Goal: Task Accomplishment & Management: Manage account settings

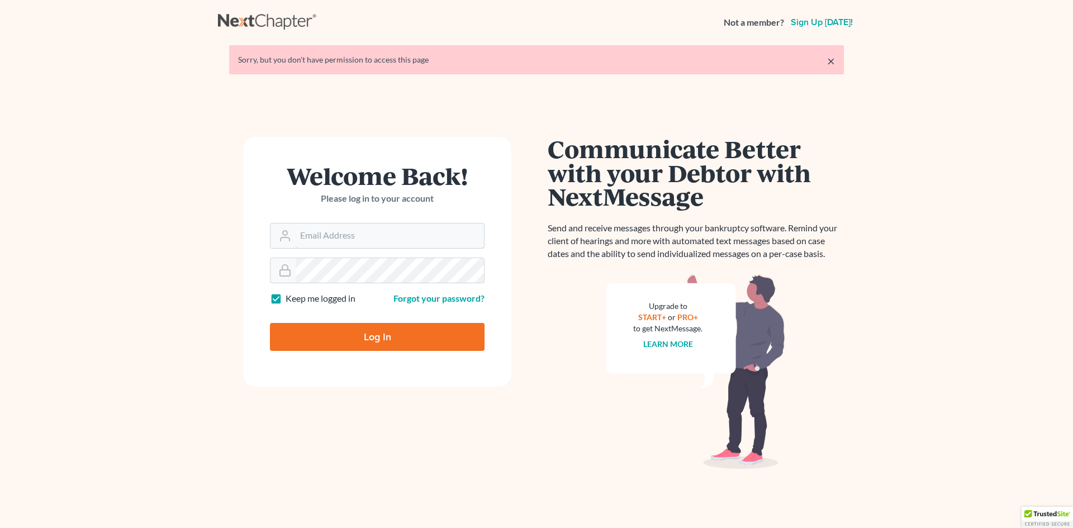
type input "[EMAIL_ADDRESS][DOMAIN_NAME]"
click at [354, 341] on input "Log In" at bounding box center [377, 337] width 215 height 28
type input "Thinking..."
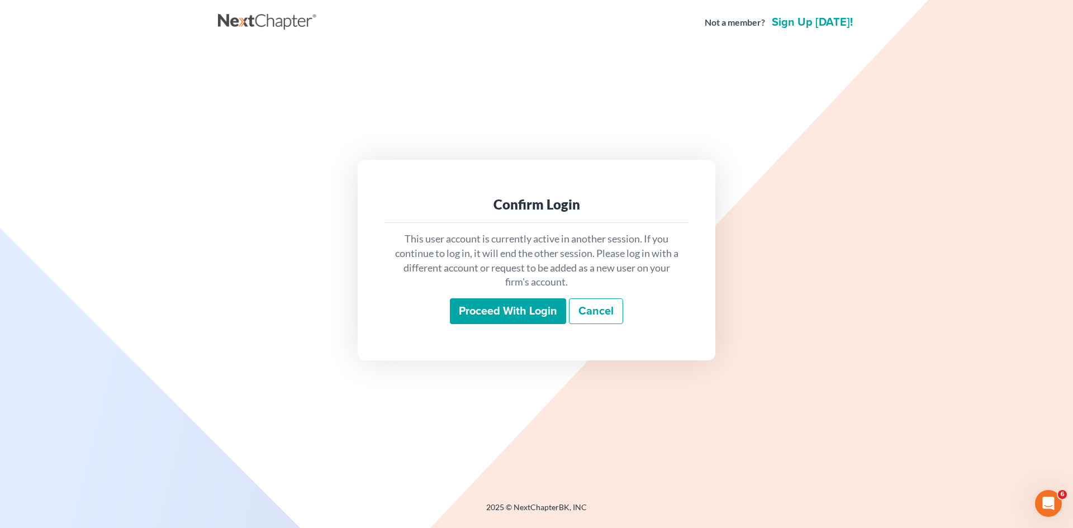
click at [530, 302] on input "Proceed with login" at bounding box center [508, 311] width 116 height 26
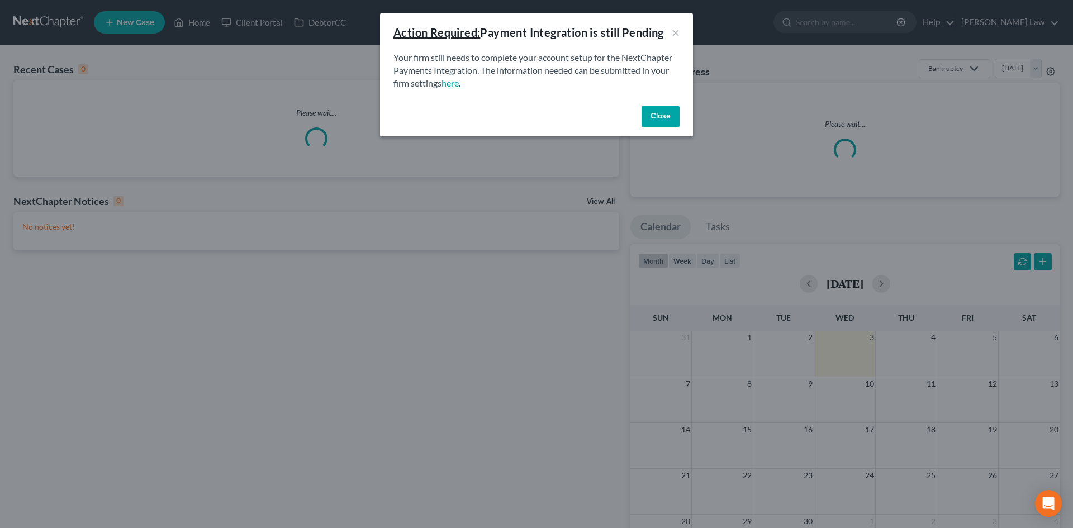
click at [542, 68] on p "Your firm still needs to complete your account setup for the NextChapter Paymen…" at bounding box center [536, 70] width 286 height 39
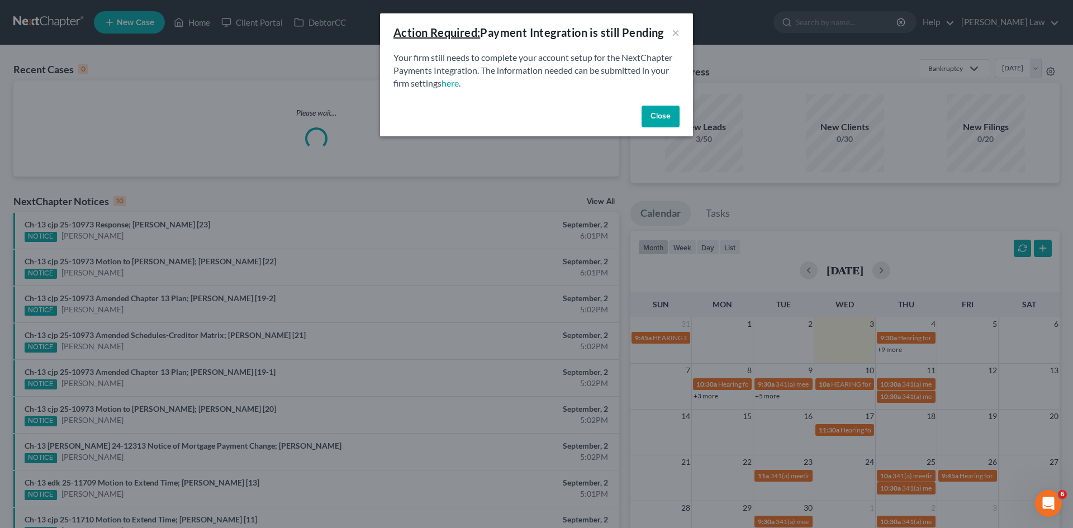
click at [662, 109] on button "Close" at bounding box center [661, 117] width 38 height 22
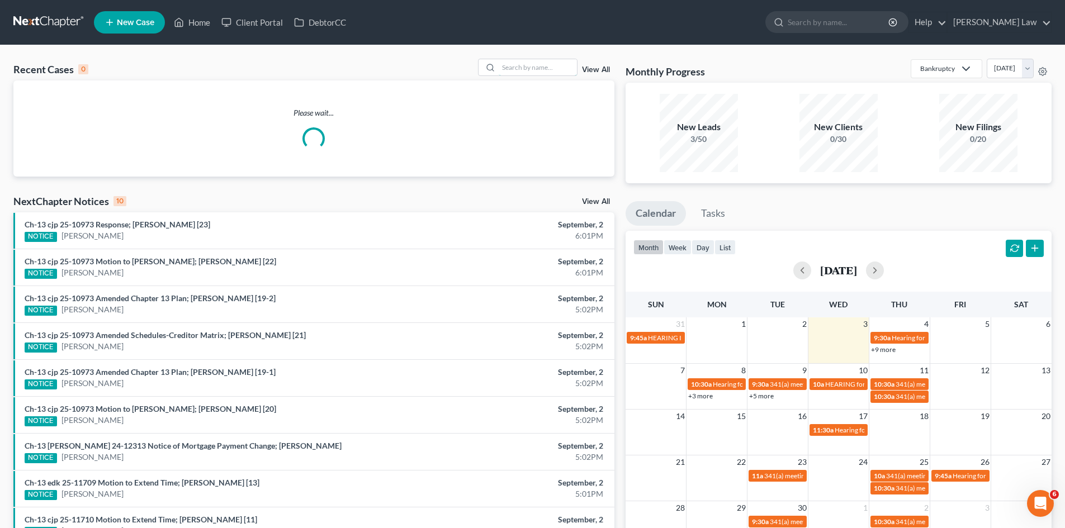
click at [559, 70] on input "search" at bounding box center [537, 67] width 78 height 16
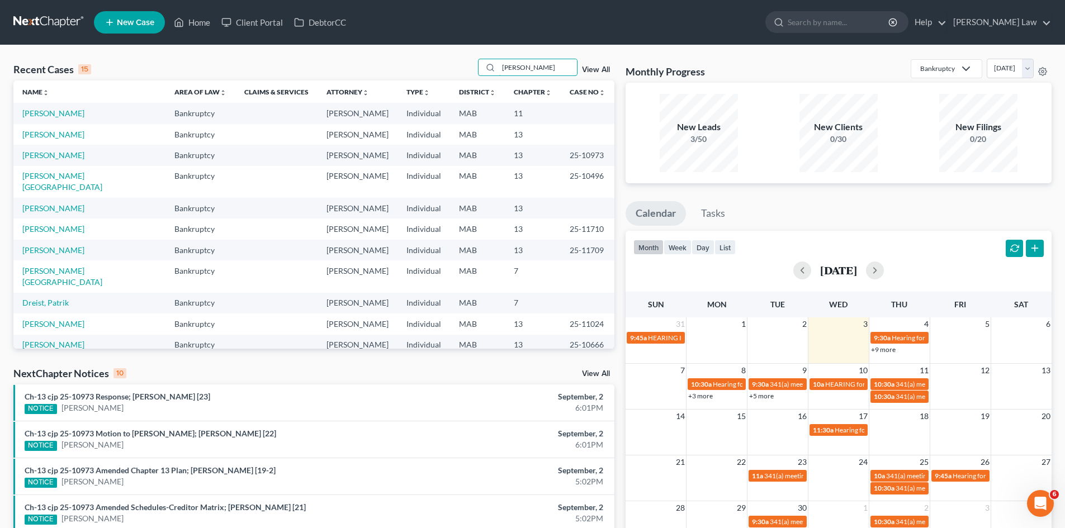
type input "marrin"
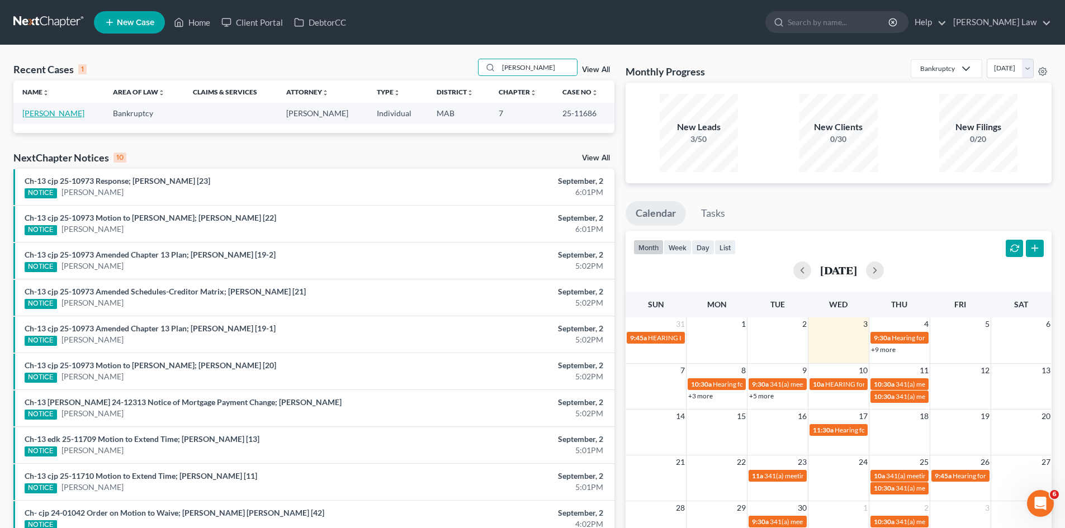
click at [56, 110] on link "[PERSON_NAME]" at bounding box center [53, 113] width 62 height 10
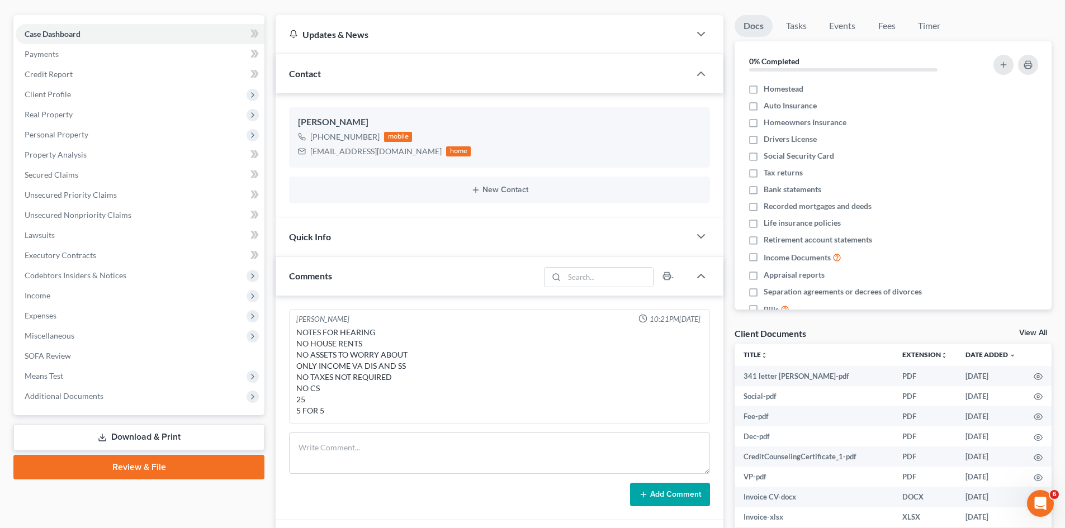
scroll to position [186, 0]
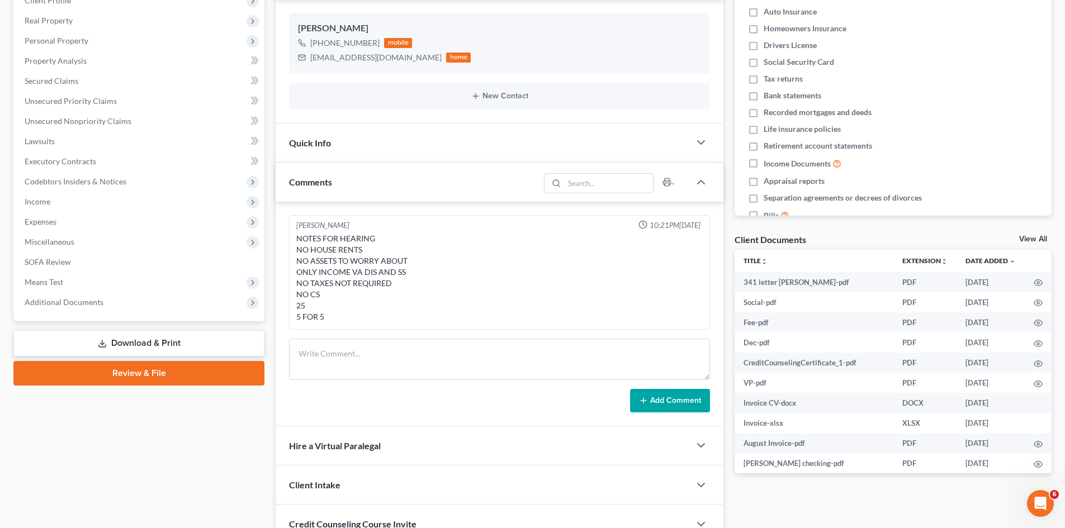
click at [129, 313] on div "Case Dashboard Payments Invoices Payments Payments Credit Report Client Profile…" at bounding box center [138, 121] width 251 height 400
click at [112, 305] on span "Additional Documents" at bounding box center [140, 302] width 249 height 20
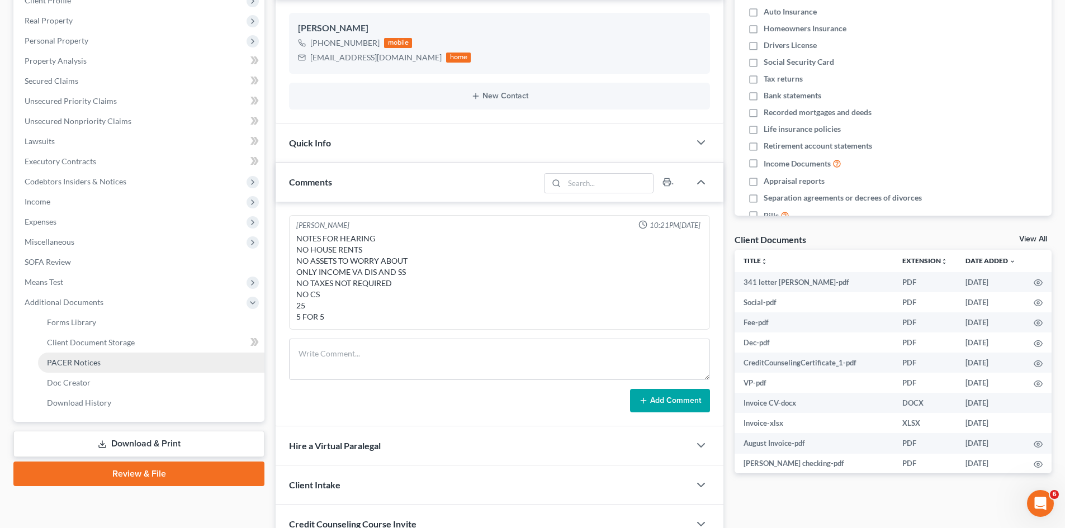
click at [87, 363] on span "PACER Notices" at bounding box center [74, 363] width 54 height 10
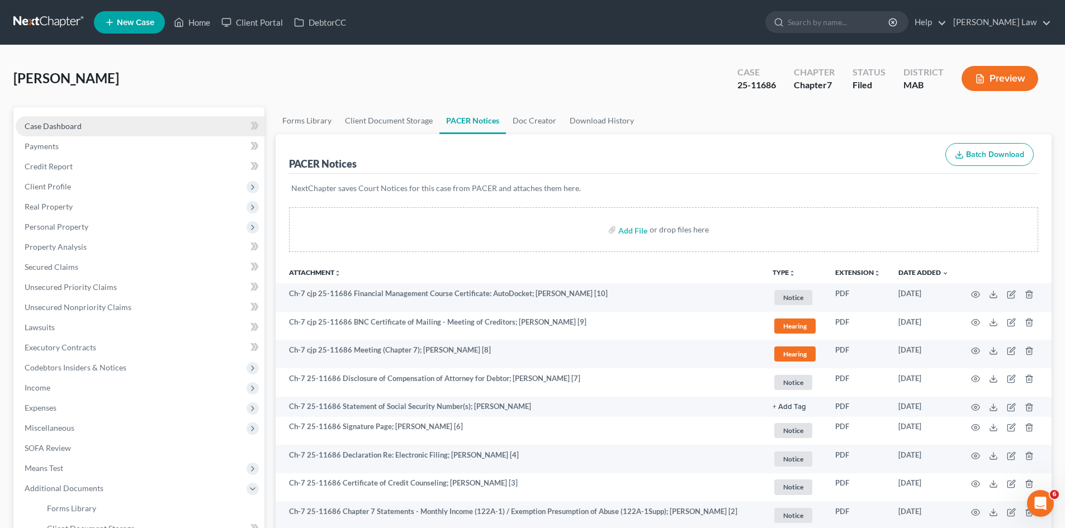
click at [99, 118] on link "Case Dashboard" at bounding box center [140, 126] width 249 height 20
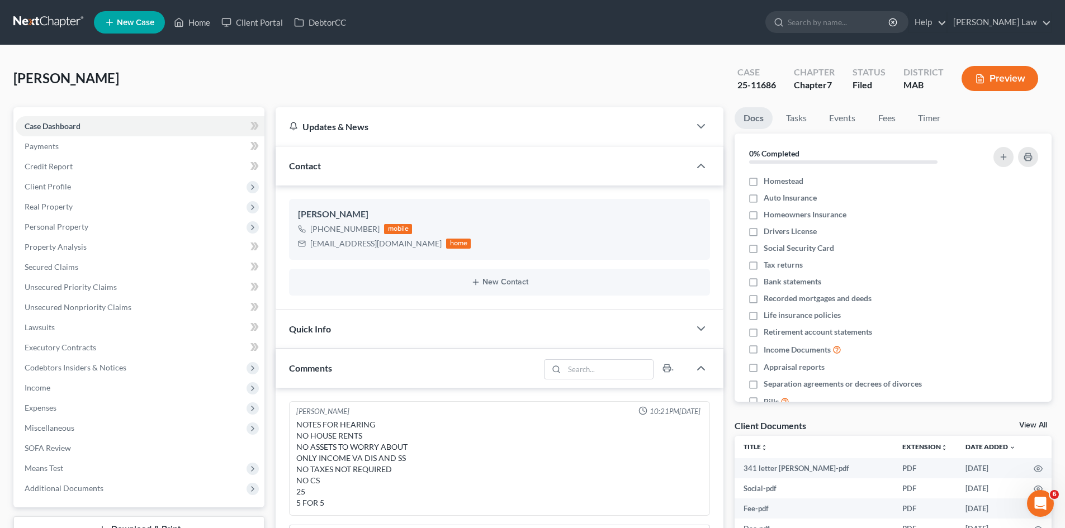
scroll to position [60, 0]
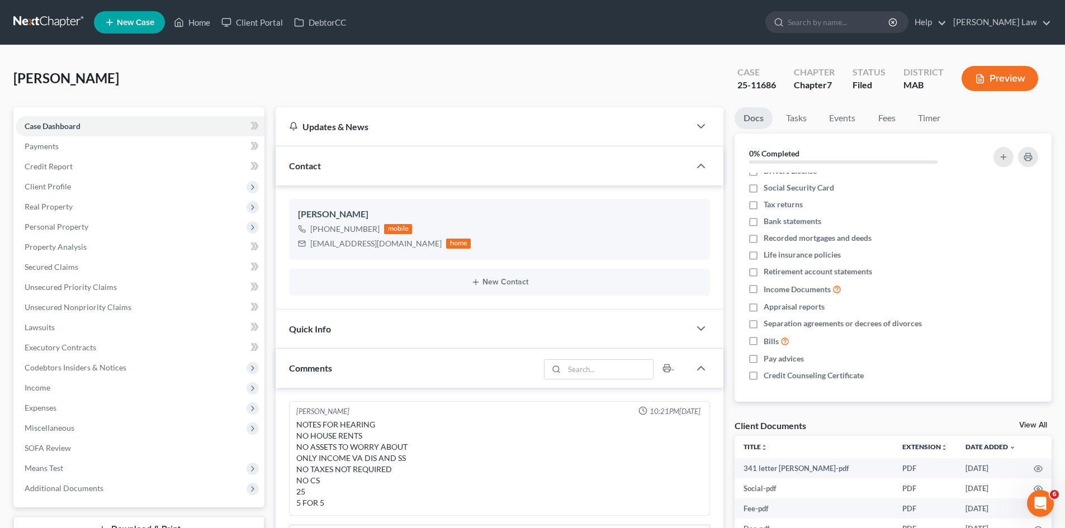
click at [1025, 429] on link "View All" at bounding box center [1033, 425] width 28 height 8
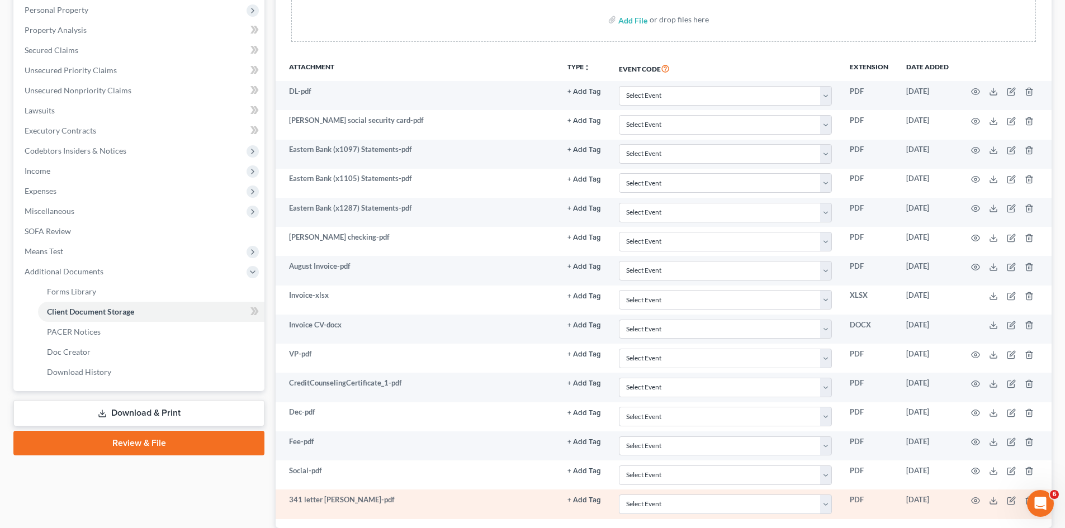
scroll to position [295, 0]
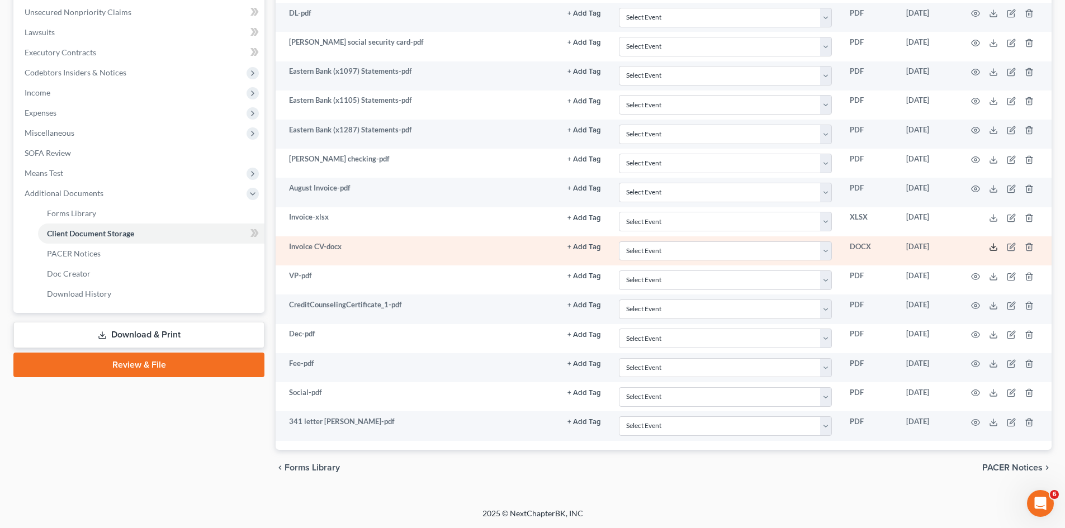
click at [994, 246] on icon at bounding box center [993, 247] width 9 height 9
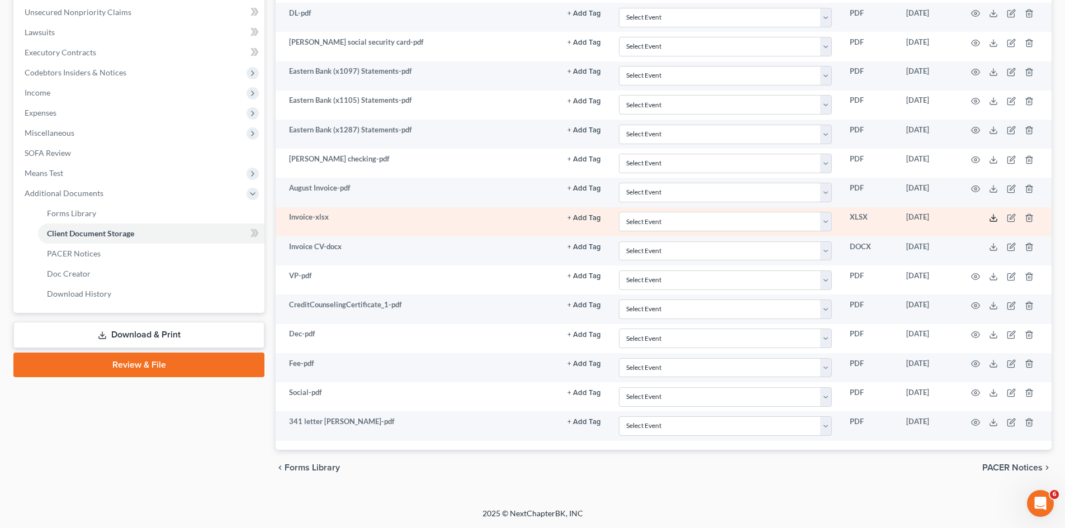
click at [993, 217] on line at bounding box center [993, 217] width 0 height 4
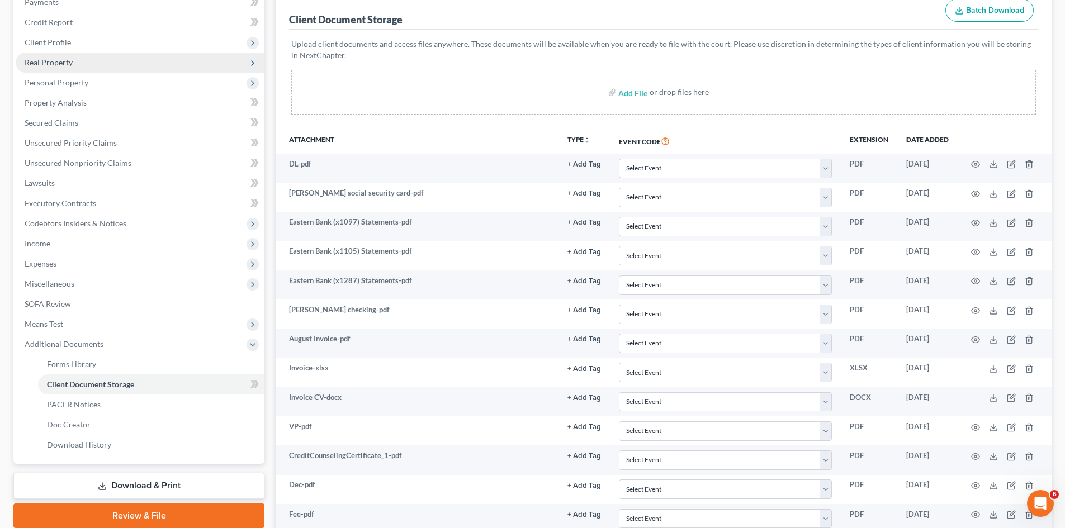
scroll to position [0, 0]
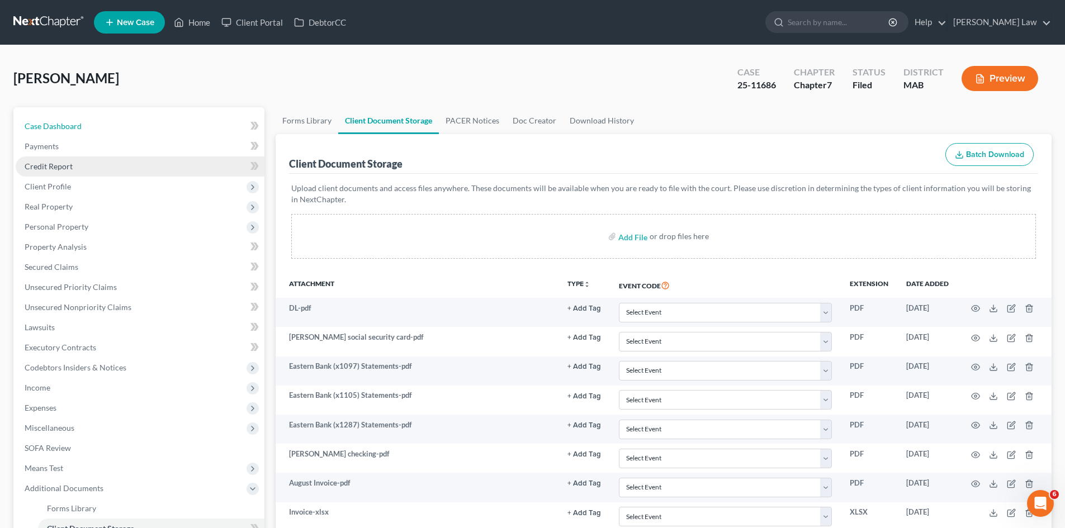
drag, startPoint x: 61, startPoint y: 126, endPoint x: 120, endPoint y: 163, distance: 68.8
click at [61, 126] on span "Case Dashboard" at bounding box center [53, 126] width 57 height 10
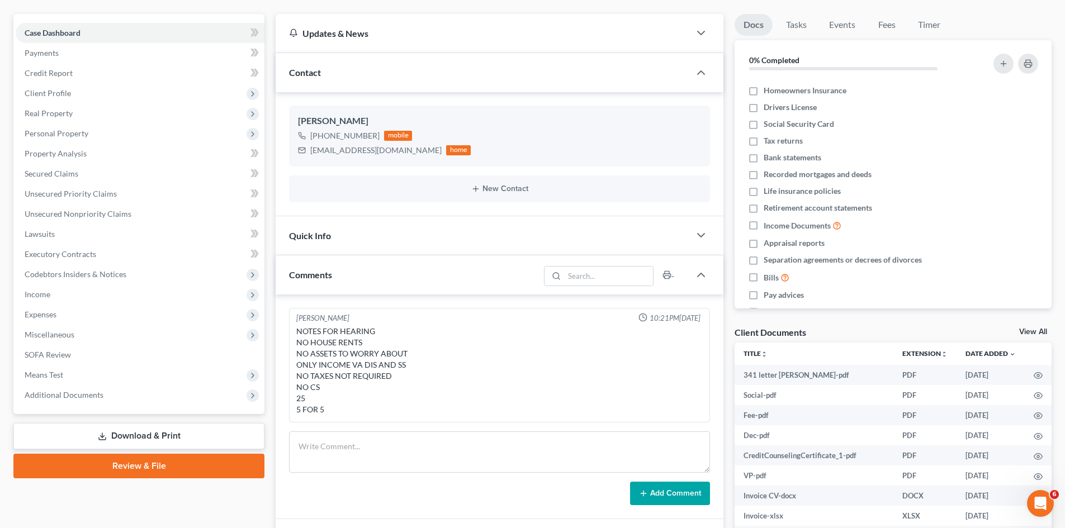
scroll to position [60, 0]
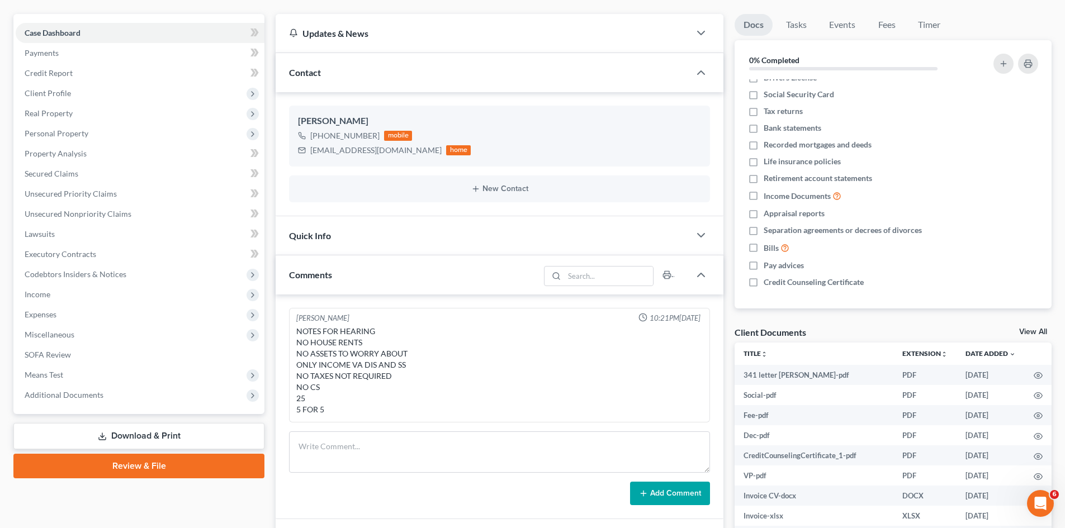
click at [1027, 330] on link "View All" at bounding box center [1033, 332] width 28 height 8
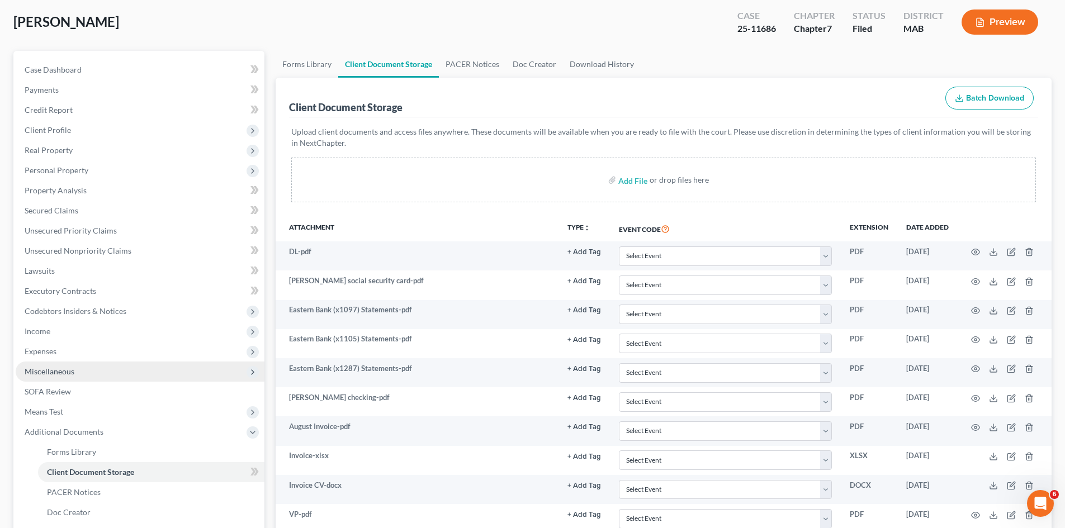
scroll to position [16, 0]
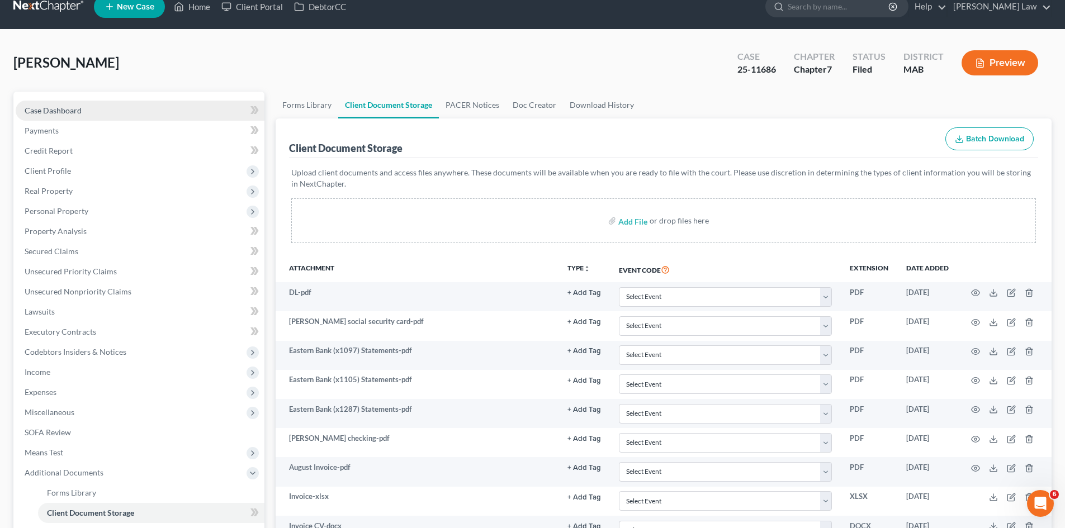
click at [66, 102] on link "Case Dashboard" at bounding box center [140, 111] width 249 height 20
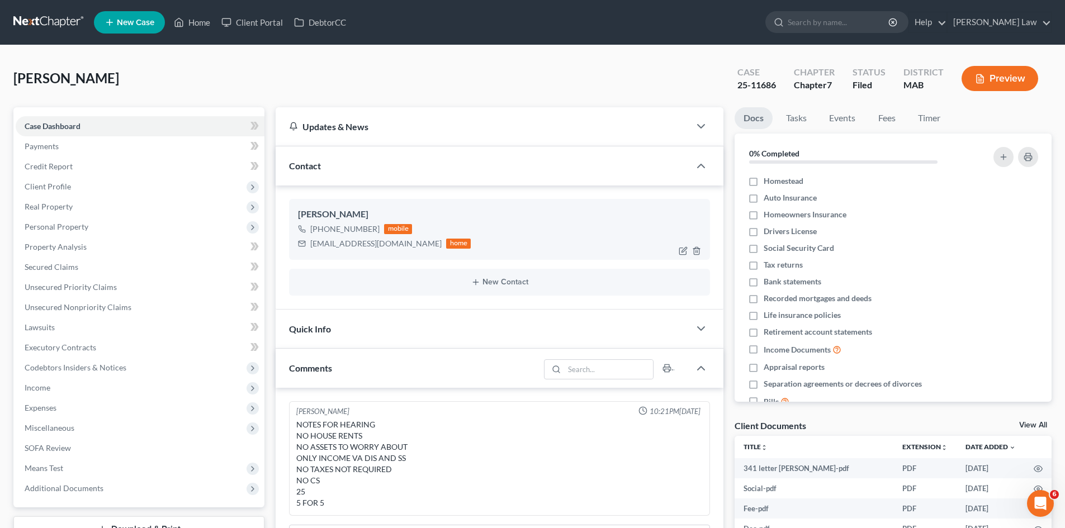
click at [336, 219] on div "James Marrin" at bounding box center [499, 214] width 403 height 13
copy div "James Marrin"
drag, startPoint x: 1033, startPoint y: 429, endPoint x: 982, endPoint y: 409, distance: 54.7
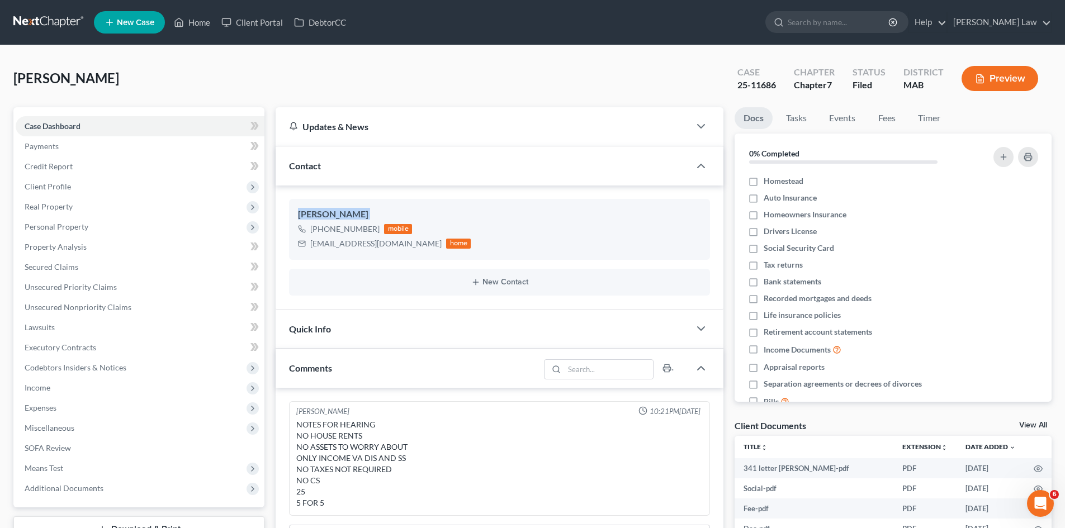
click at [1033, 429] on link "View All" at bounding box center [1033, 425] width 28 height 8
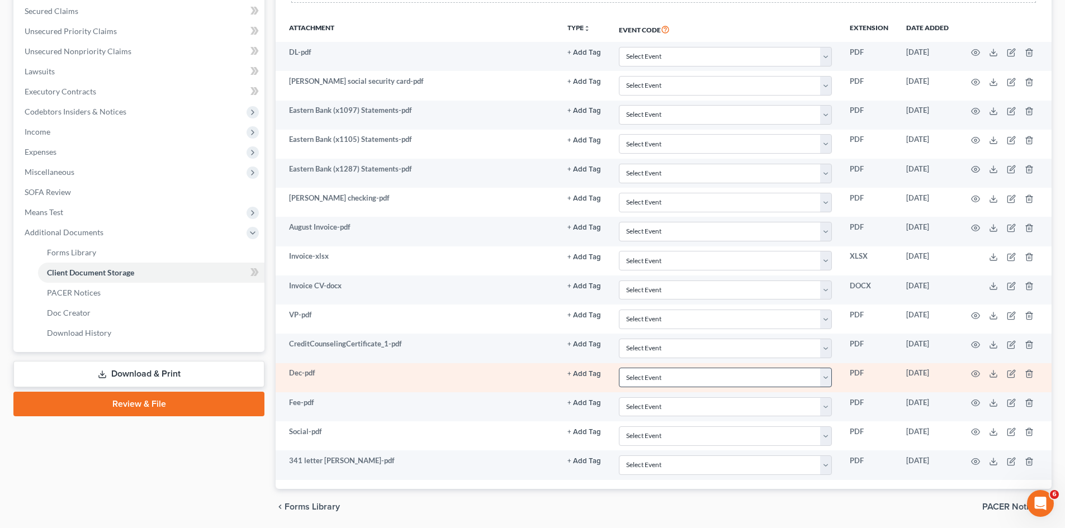
scroll to position [295, 0]
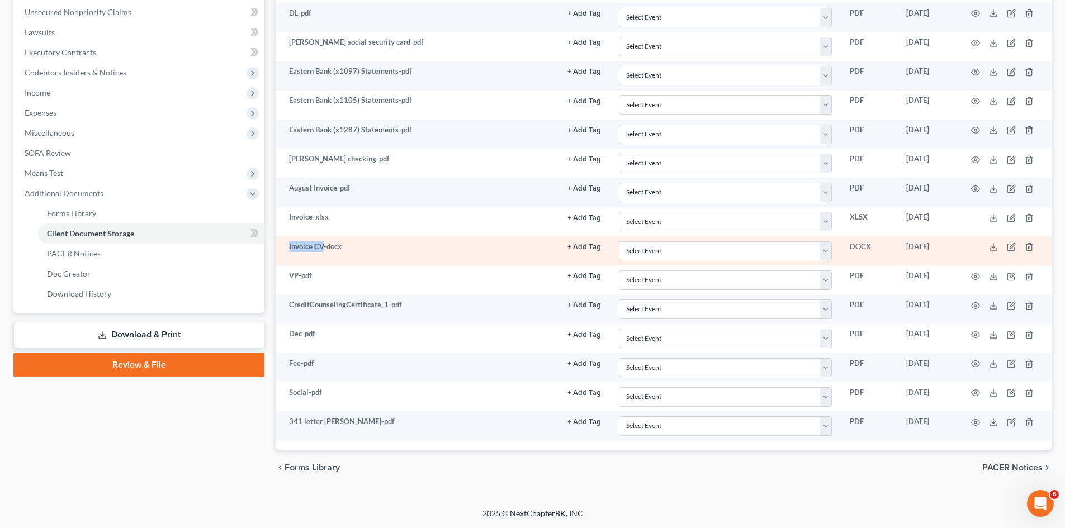
drag, startPoint x: 283, startPoint y: 249, endPoint x: 322, endPoint y: 250, distance: 39.1
click at [322, 250] on td "Invoice CV-docx" at bounding box center [417, 250] width 283 height 29
copy td "Invoice CV"
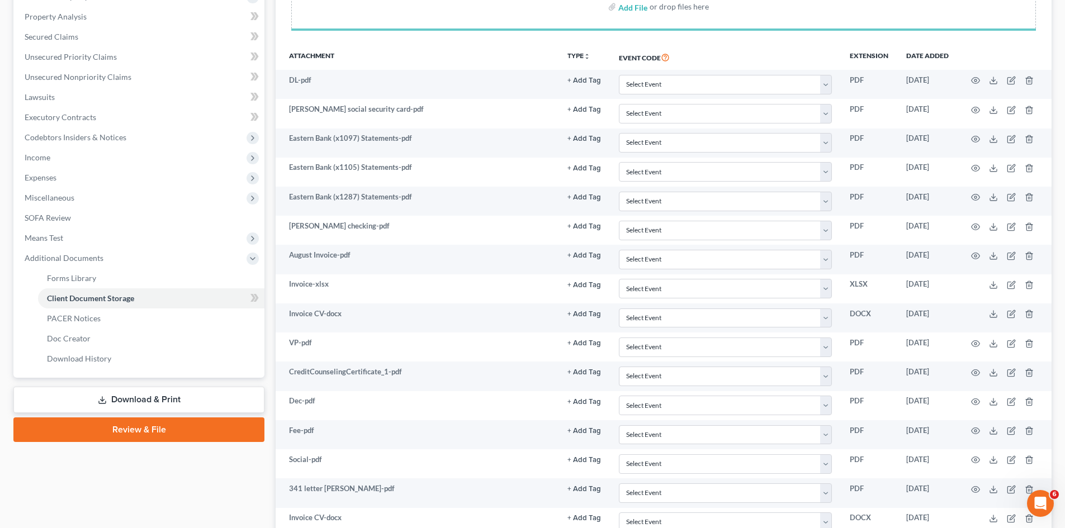
scroll to position [326, 0]
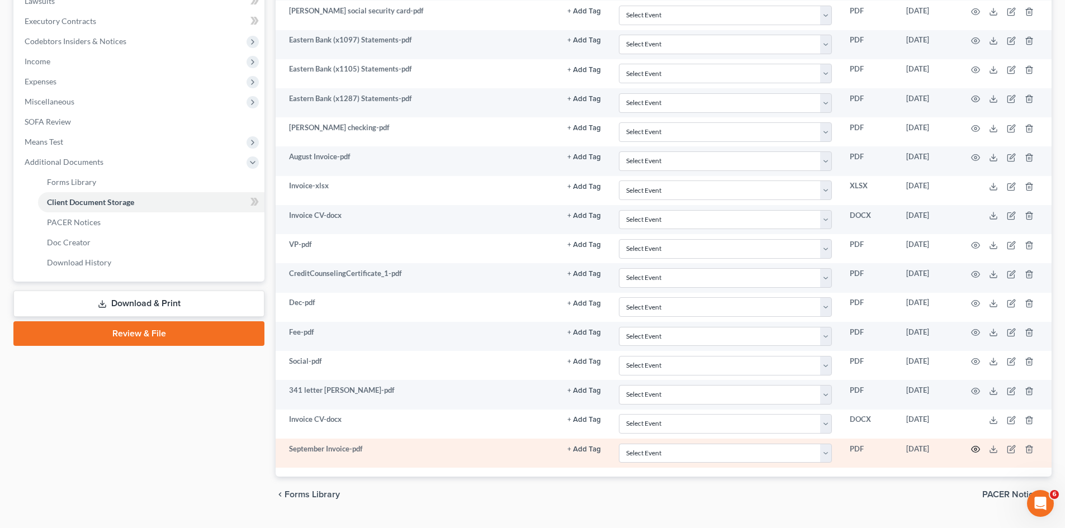
click at [971, 452] on icon "button" at bounding box center [975, 449] width 9 height 9
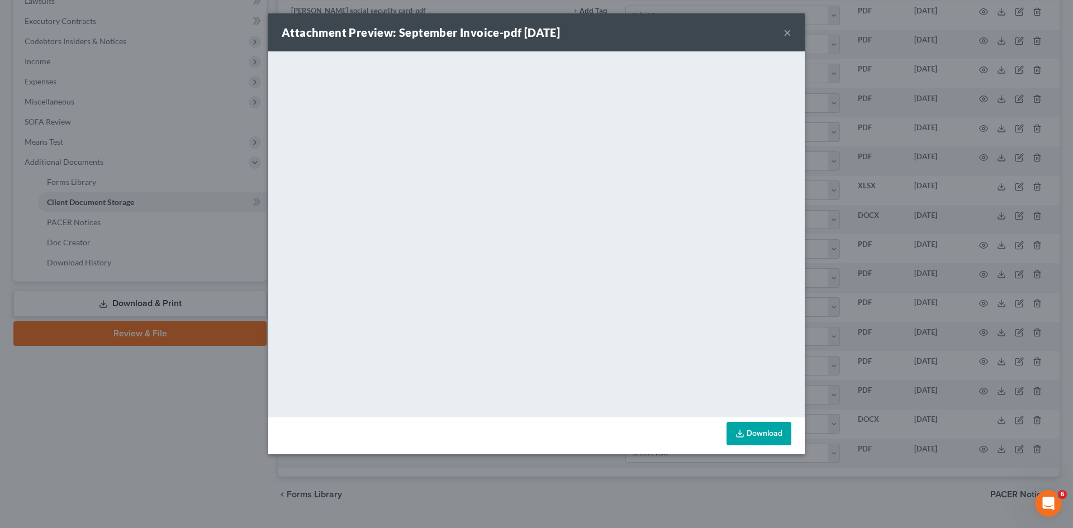
click at [857, 294] on div "Attachment Preview: September Invoice-pdf 09/03/2025 × <object ng-attr-data='ht…" at bounding box center [536, 264] width 1073 height 528
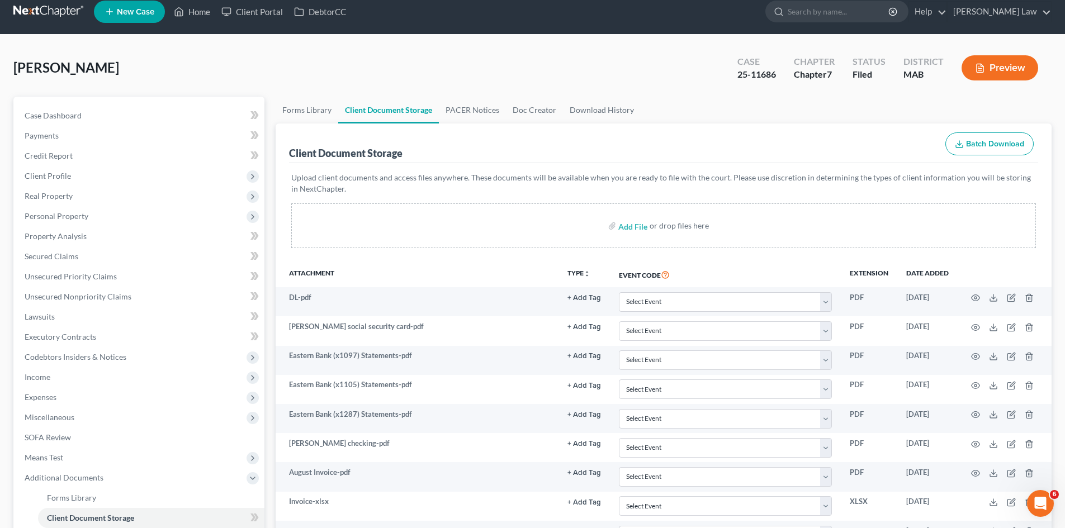
scroll to position [0, 0]
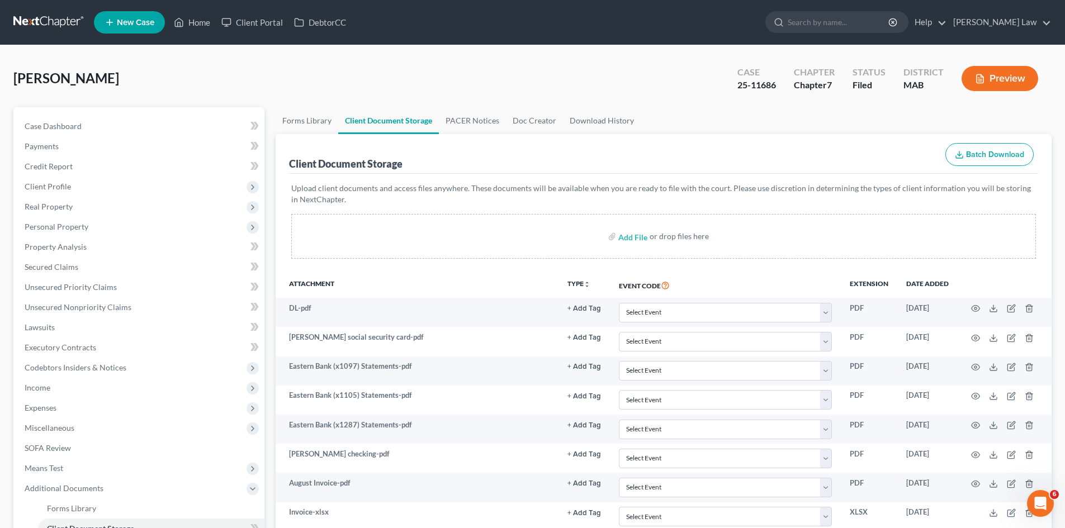
click at [39, 20] on link at bounding box center [49, 22] width 72 height 20
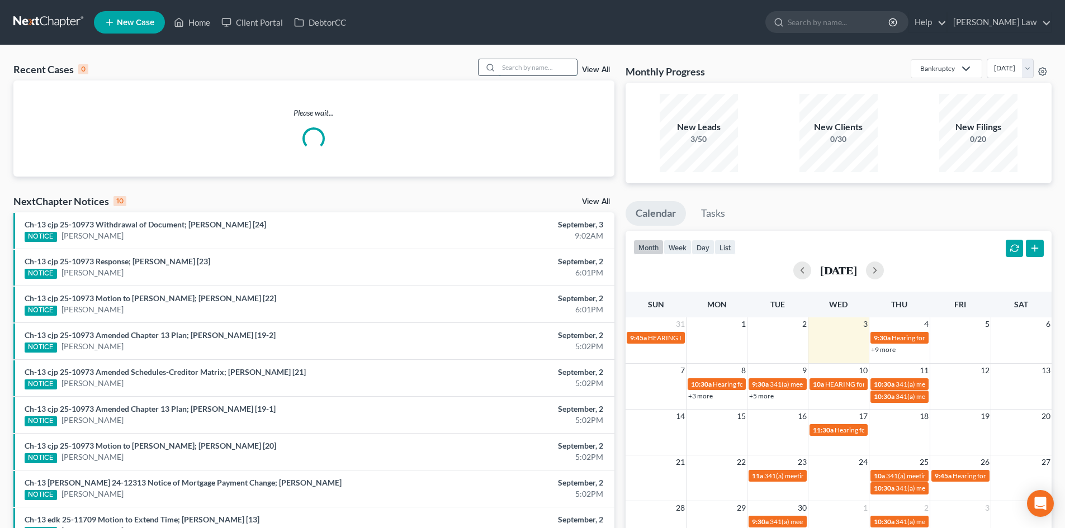
click at [567, 66] on input "search" at bounding box center [537, 67] width 78 height 16
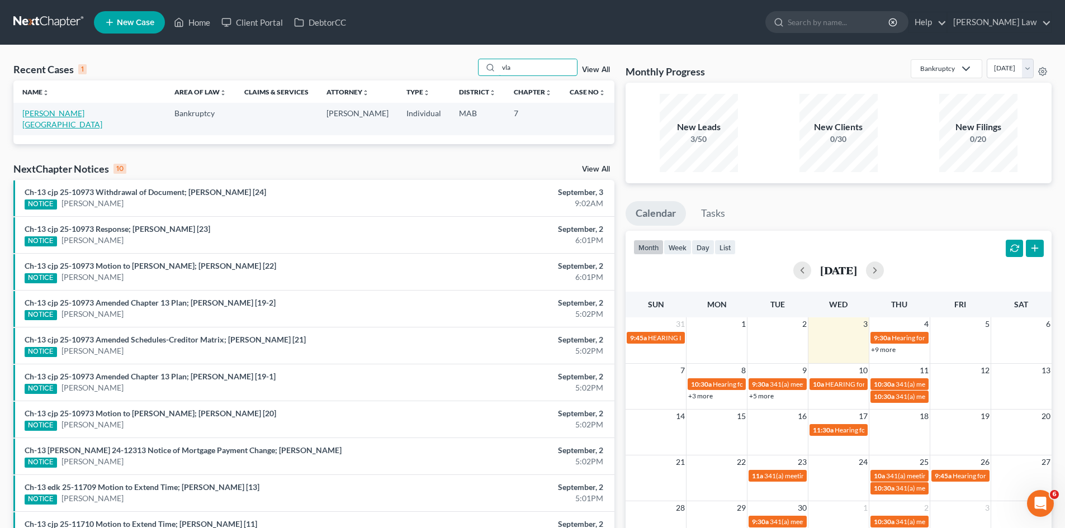
type input "vla"
click at [49, 108] on link "[PERSON_NAME][GEOGRAPHIC_DATA]" at bounding box center [62, 118] width 80 height 21
select select "10"
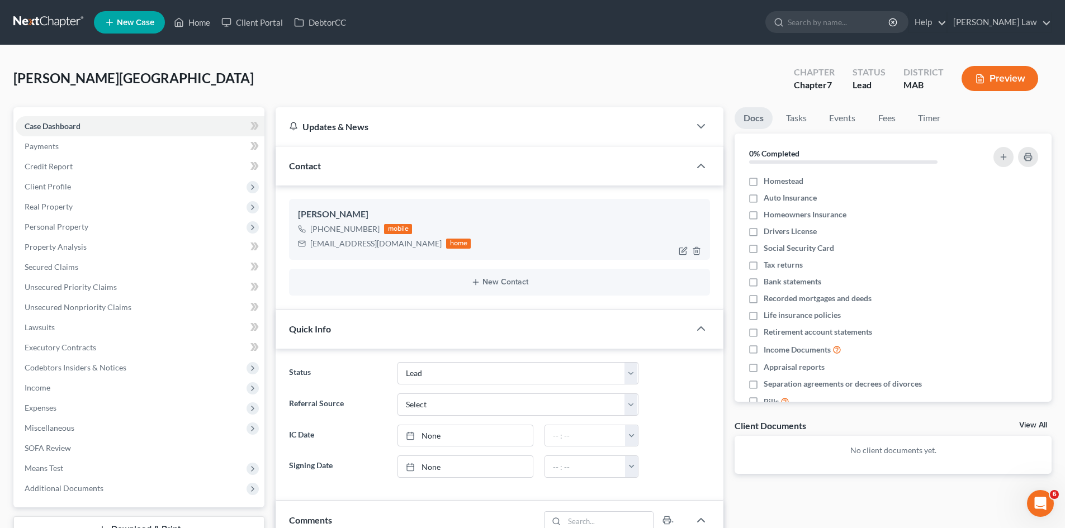
click at [353, 213] on div "Haralambos Vlahos" at bounding box center [499, 214] width 403 height 13
copy div "Haralambos Vlahos"
click at [93, 207] on span "Real Property" at bounding box center [140, 207] width 249 height 20
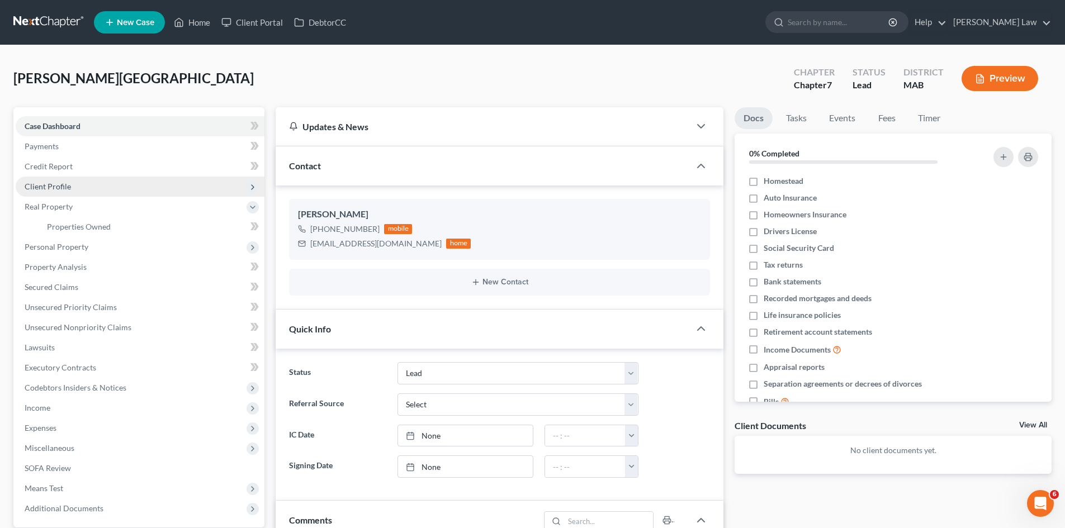
click at [87, 188] on span "Client Profile" at bounding box center [140, 187] width 249 height 20
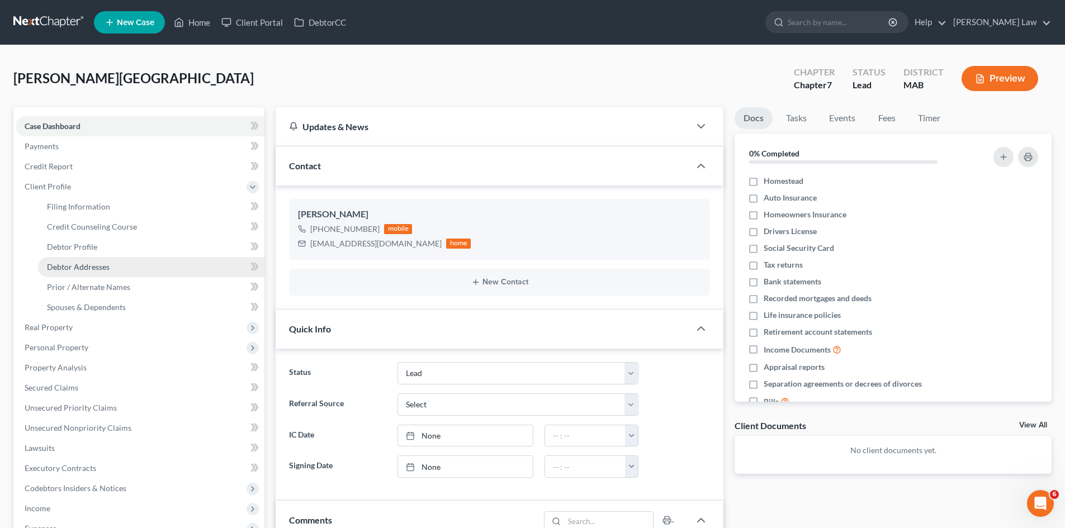
click at [89, 276] on link "Debtor Addresses" at bounding box center [151, 267] width 226 height 20
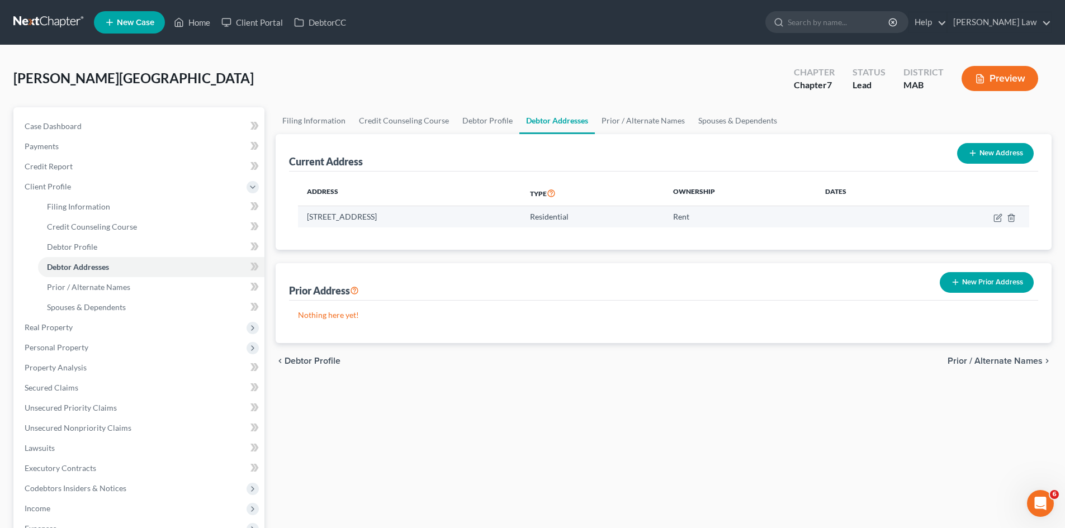
click at [353, 215] on td "18 Westchester Circle, Dedham, MA 02026" at bounding box center [409, 216] width 223 height 21
copy td "18 Westchester Circle, Dedham, MA 02026"
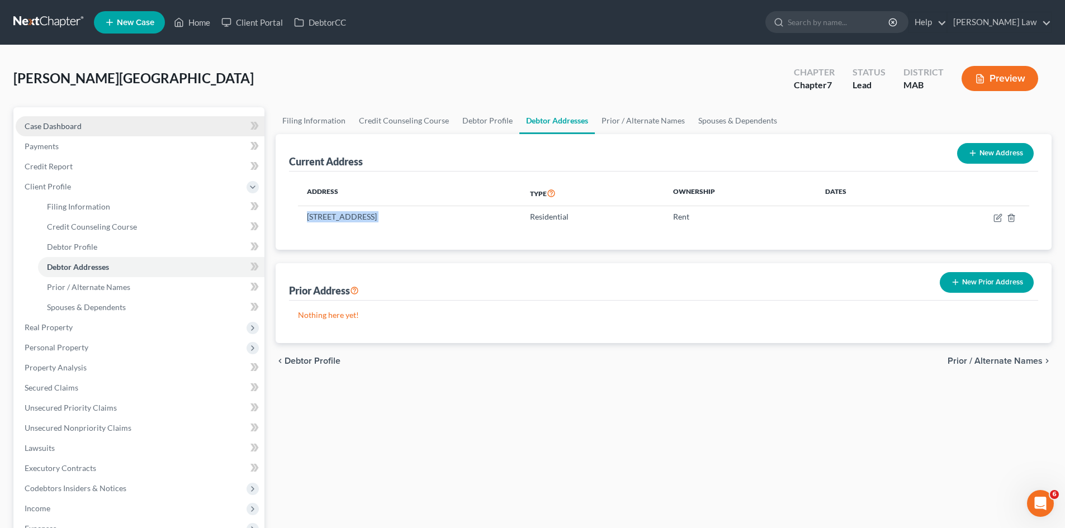
click at [74, 126] on span "Case Dashboard" at bounding box center [53, 126] width 57 height 10
select select "10"
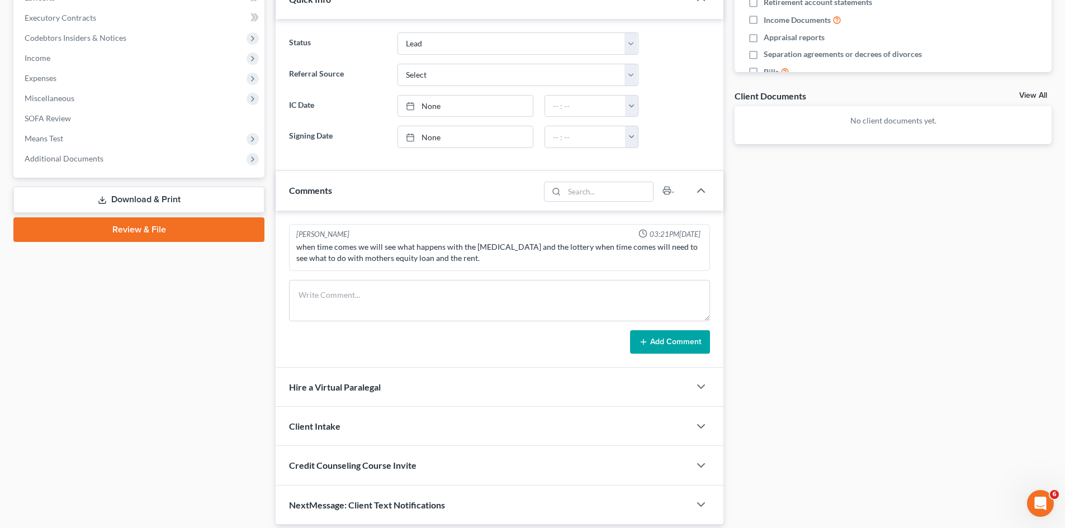
scroll to position [369, 0]
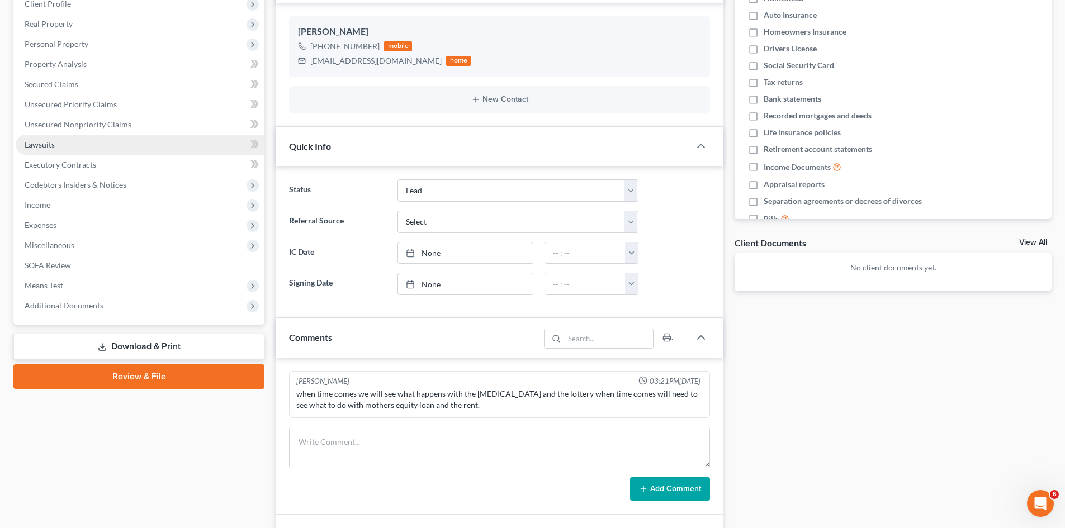
click at [47, 146] on span "Lawsuits" at bounding box center [40, 145] width 30 height 10
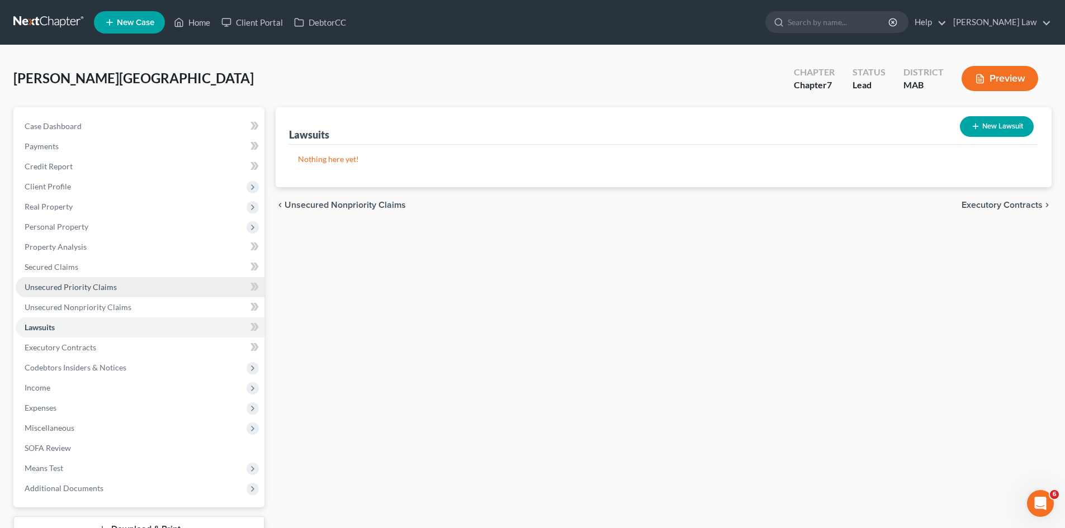
click at [49, 288] on span "Unsecured Priority Claims" at bounding box center [71, 287] width 92 height 10
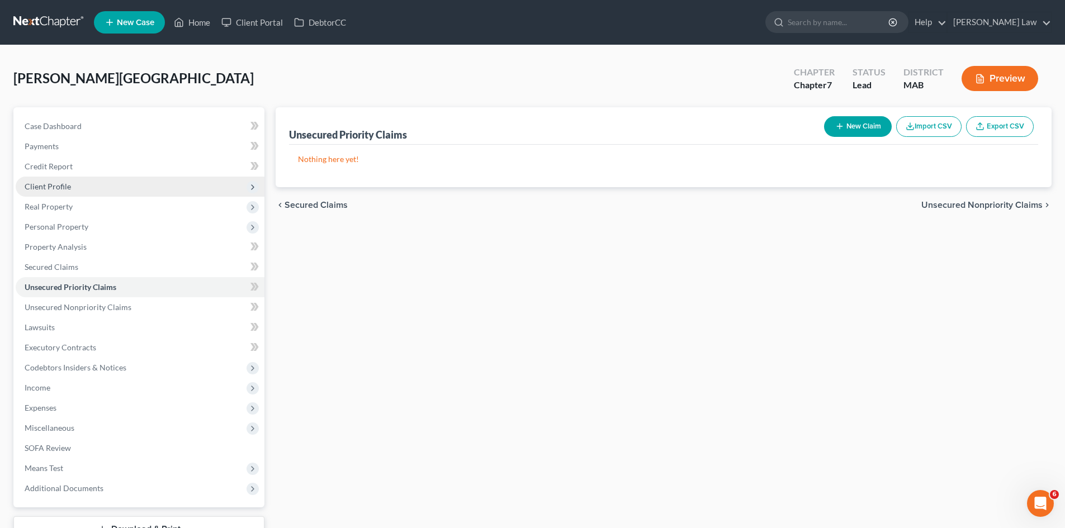
click at [48, 182] on span "Client Profile" at bounding box center [48, 187] width 46 height 10
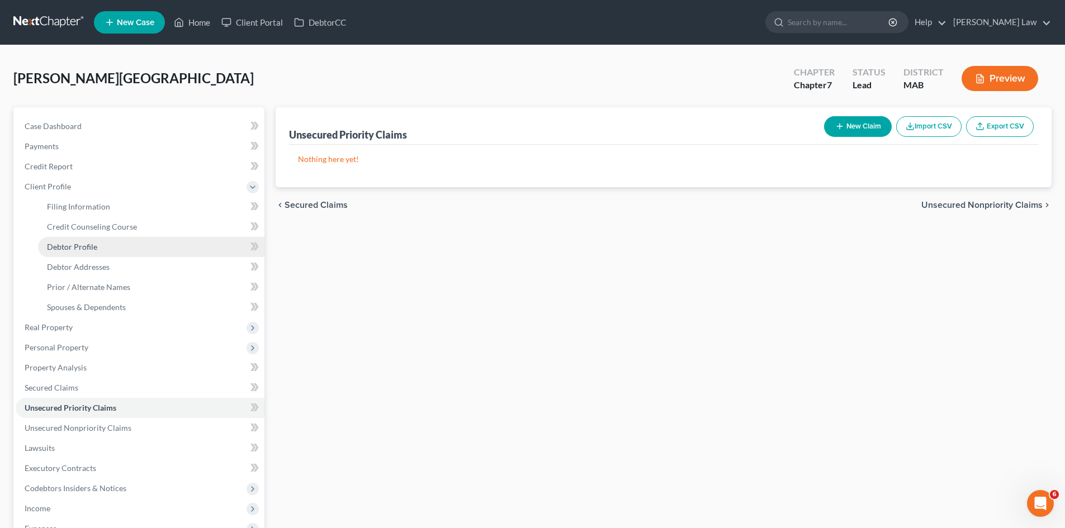
click at [61, 250] on span "Debtor Profile" at bounding box center [72, 247] width 50 height 10
select select "3"
select select "0"
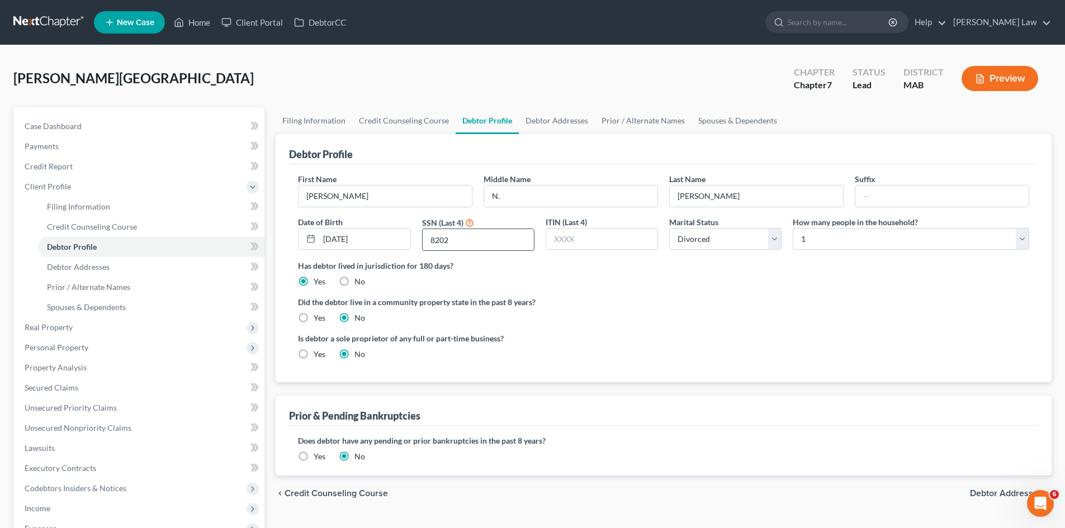
click at [468, 239] on input "8202" at bounding box center [477, 239] width 111 height 21
click at [65, 164] on span "Credit Report" at bounding box center [49, 167] width 48 height 10
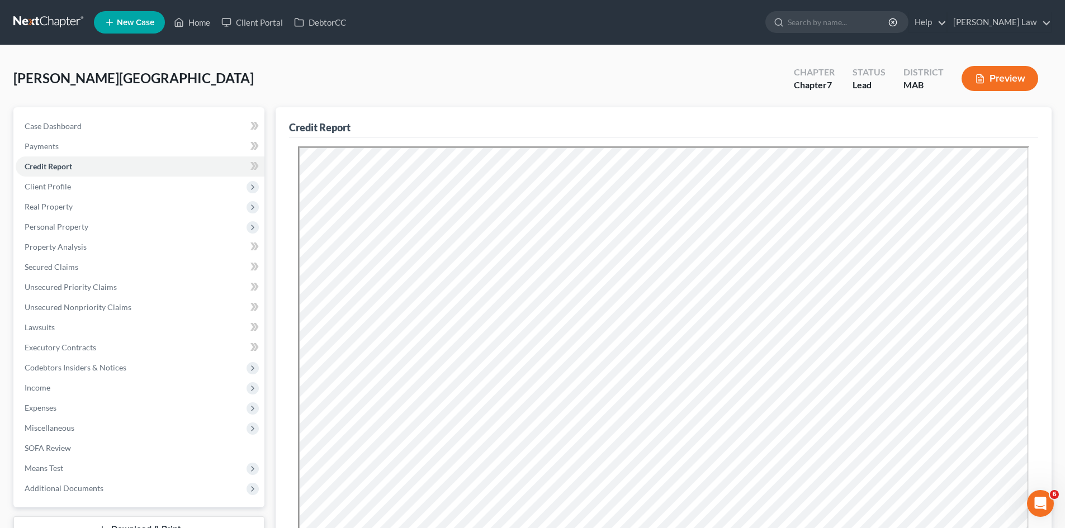
click at [111, 75] on span "[PERSON_NAME][GEOGRAPHIC_DATA]" at bounding box center [133, 78] width 240 height 16
click at [55, 114] on div "Case Dashboard Payments Invoices Payments Payments Credit Report Client Profile…" at bounding box center [138, 307] width 251 height 400
click at [57, 122] on span "Case Dashboard" at bounding box center [53, 126] width 57 height 10
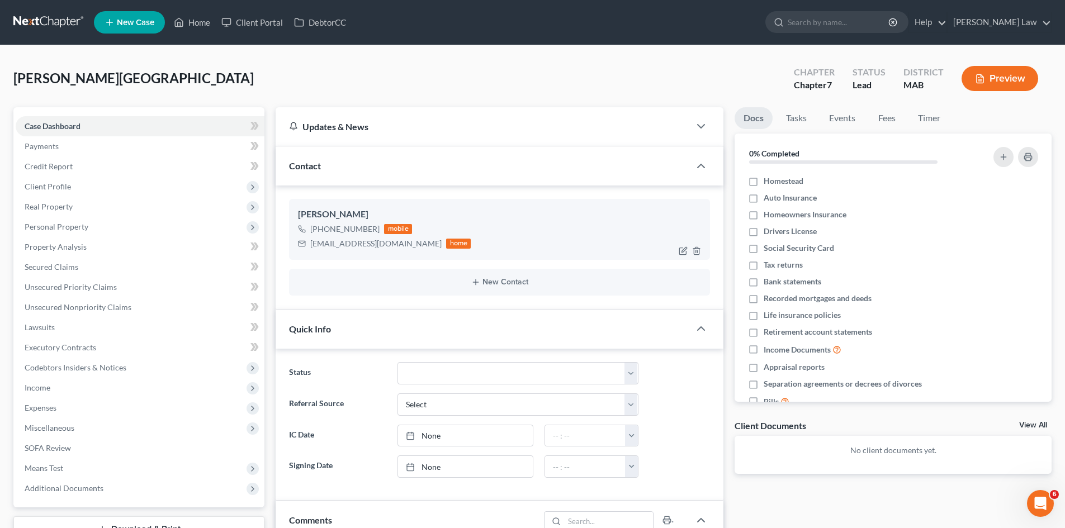
click at [370, 215] on div "Haralambos Vlahos" at bounding box center [499, 214] width 403 height 13
copy div "Vlahos"
click at [331, 213] on div "Haralambos Vlahos" at bounding box center [499, 214] width 403 height 13
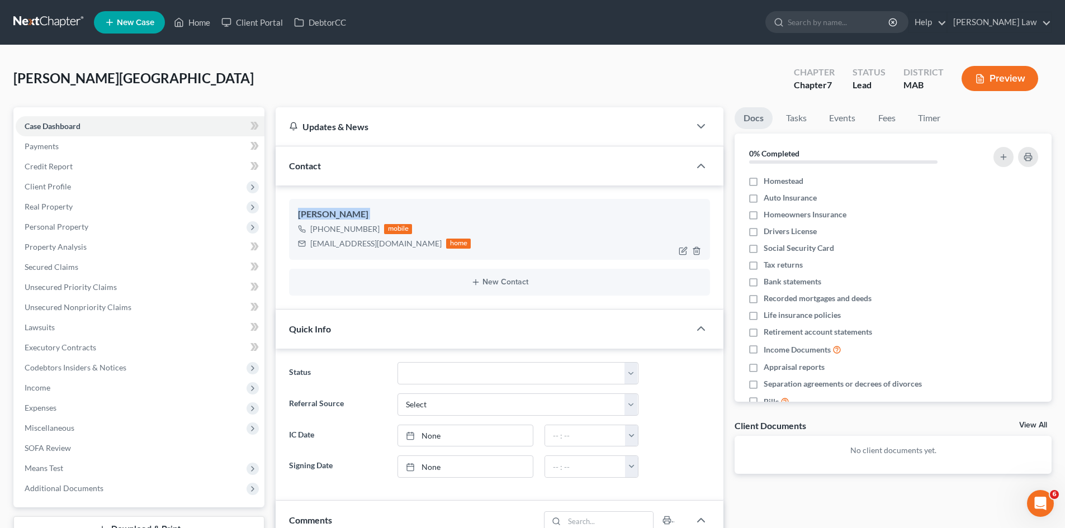
click at [331, 213] on div "Haralambos Vlahos" at bounding box center [499, 214] width 403 height 13
copy div "Haralambos Vlahos"
click at [58, 177] on span "Client Profile" at bounding box center [140, 187] width 249 height 20
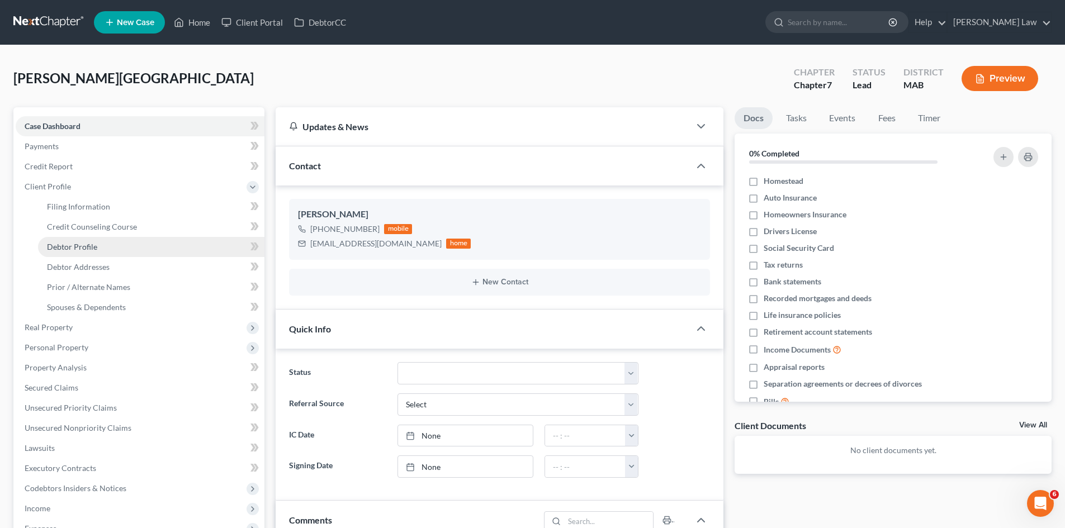
click at [111, 241] on link "Debtor Profile" at bounding box center [151, 247] width 226 height 20
select select "3"
select select "0"
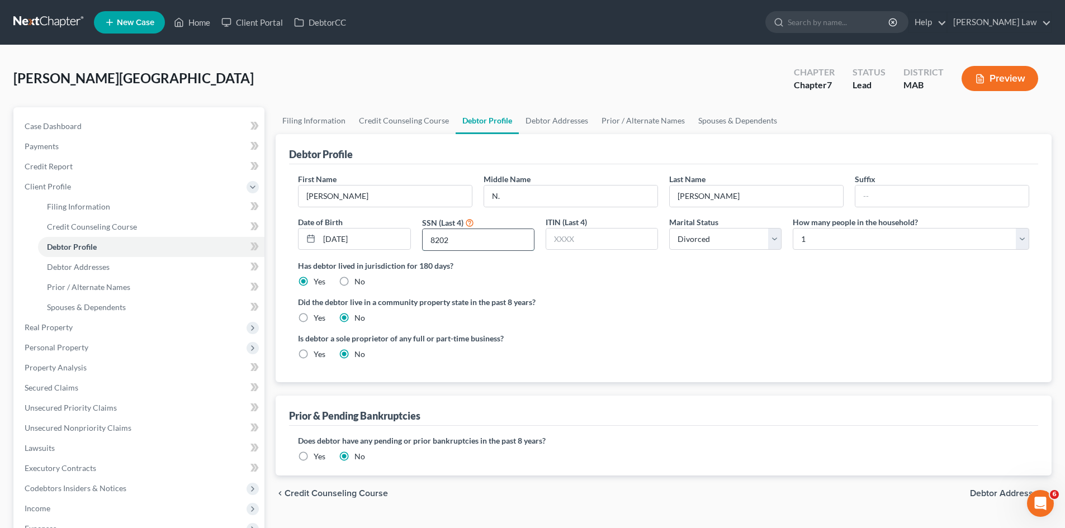
click at [467, 239] on input "8202" at bounding box center [477, 239] width 111 height 21
click at [449, 276] on div "Has debtor lived in jurisdiction for 180 days? Yes No Debtor must reside in jur…" at bounding box center [663, 273] width 731 height 27
click at [369, 241] on input "04/22/1960" at bounding box center [364, 239] width 91 height 21
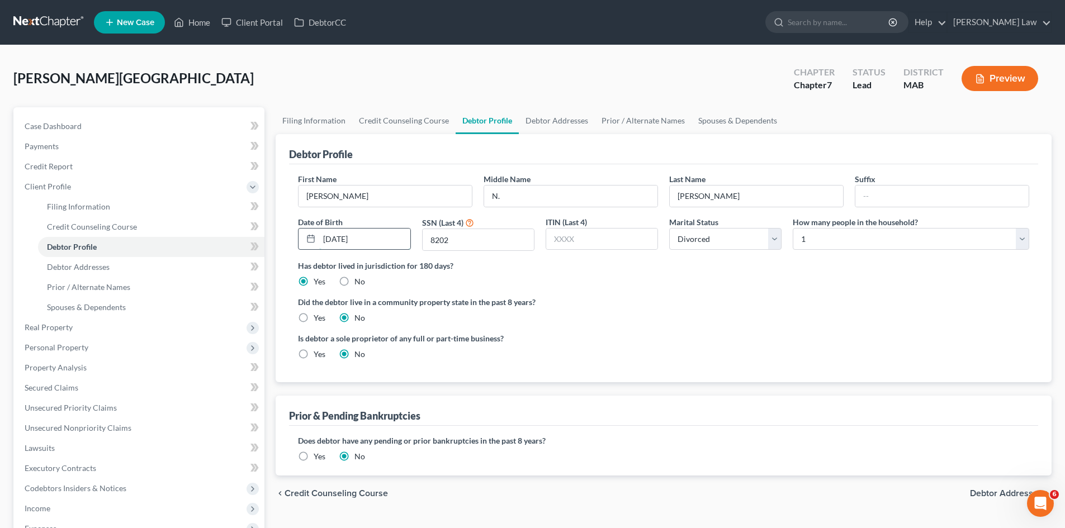
click at [369, 241] on input "04/22/1960" at bounding box center [364, 239] width 91 height 21
click at [34, 80] on span "[PERSON_NAME][GEOGRAPHIC_DATA]" at bounding box center [133, 78] width 240 height 16
copy span "Vlahos"
click at [65, 122] on span "Case Dashboard" at bounding box center [53, 126] width 57 height 10
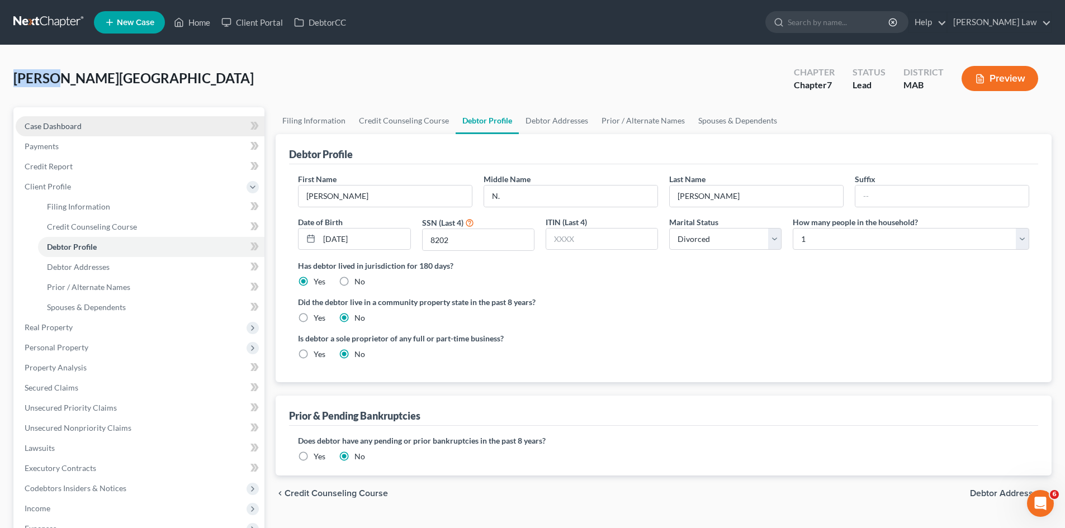
select select "10"
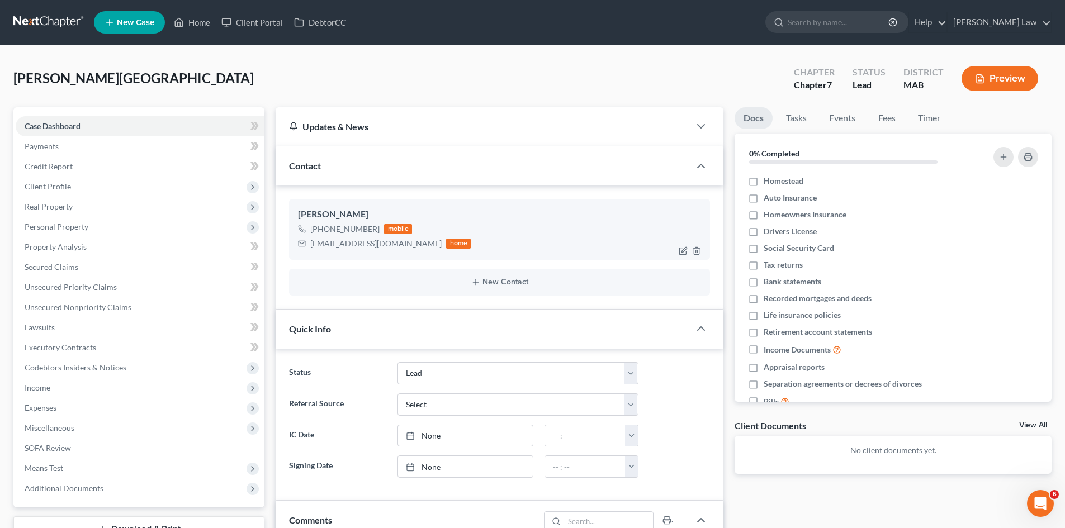
click at [342, 244] on div "hvla@aol.com" at bounding box center [375, 243] width 131 height 11
copy div "hvla@aol.com"
click at [89, 74] on span "[PERSON_NAME][GEOGRAPHIC_DATA]" at bounding box center [133, 78] width 240 height 16
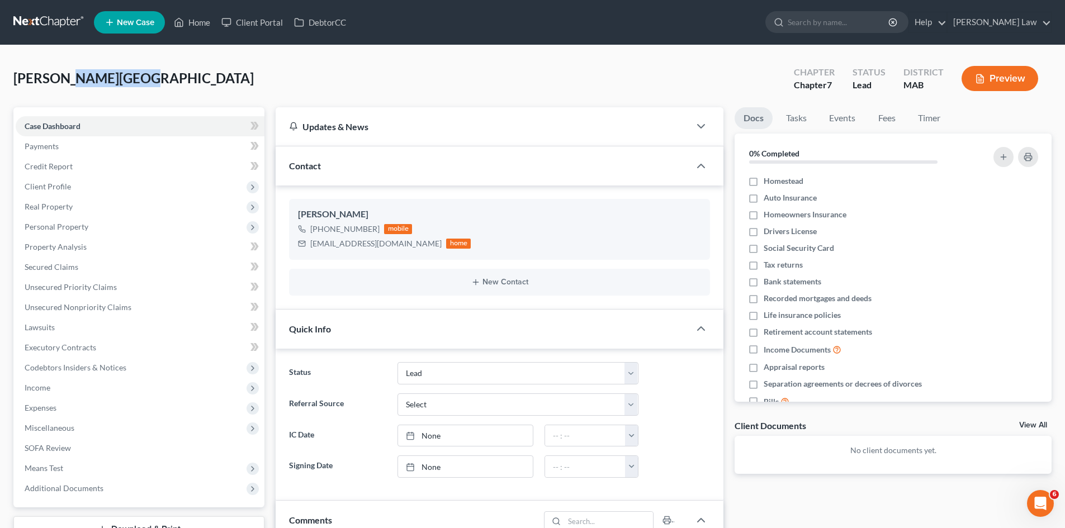
click at [89, 74] on span "[PERSON_NAME][GEOGRAPHIC_DATA]" at bounding box center [133, 78] width 240 height 16
copy span "Haralambos"
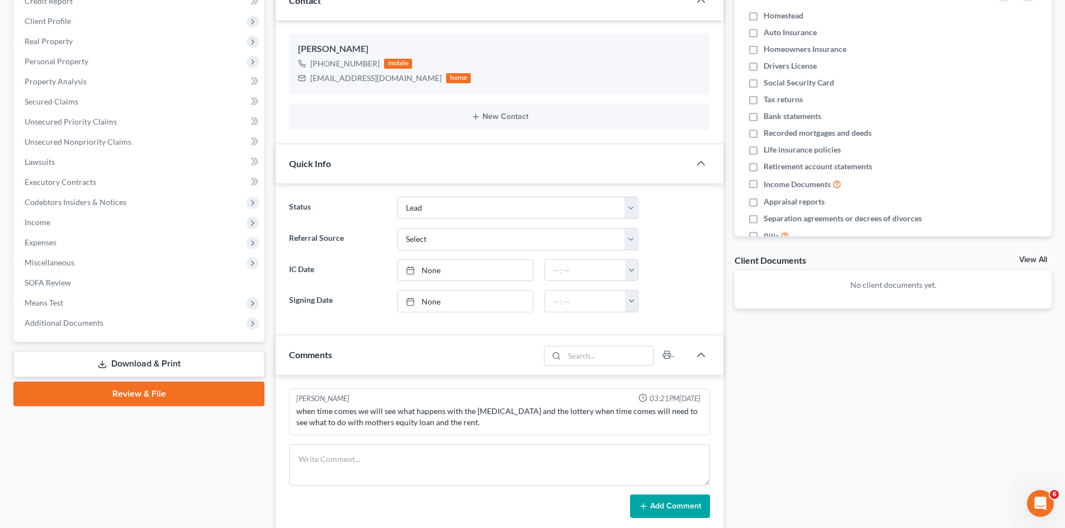
scroll to position [279, 0]
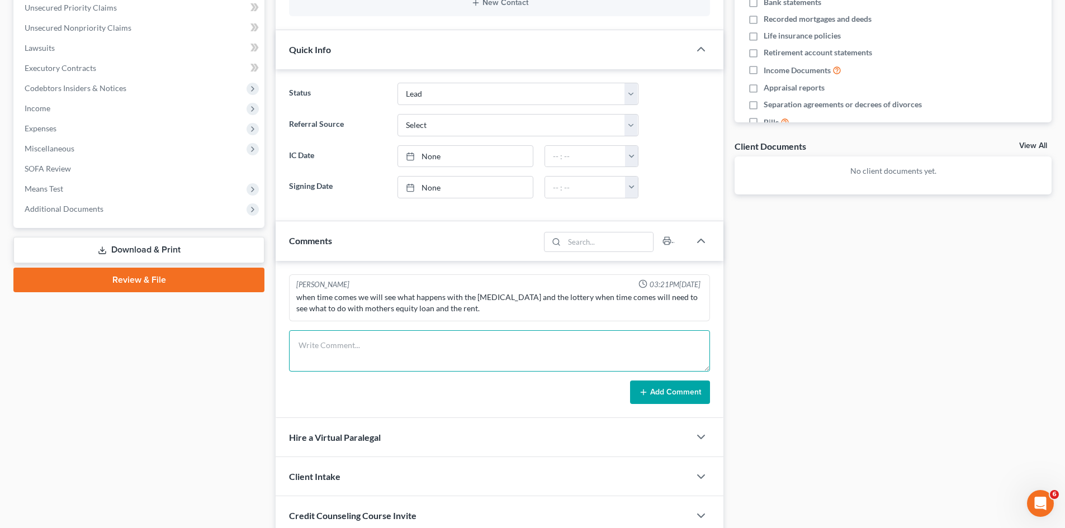
click at [330, 356] on textarea at bounding box center [499, 350] width 421 height 41
type textarea "Emailed fee agreement and LOA to client."
click at [667, 378] on form "Emailed fee agreement and LOA to client. Add Comment" at bounding box center [499, 367] width 421 height 74
click at [668, 386] on button "Add Comment" at bounding box center [670, 392] width 80 height 23
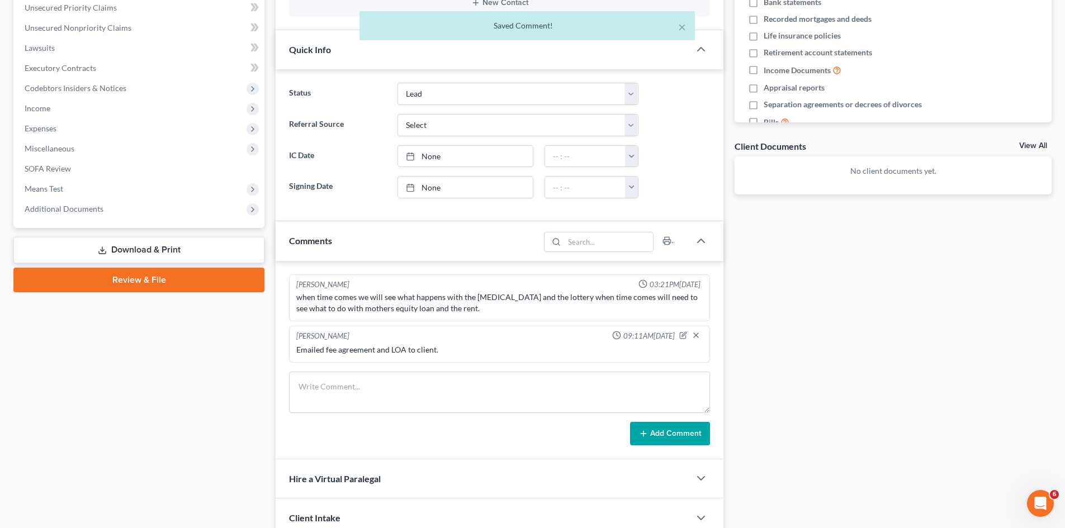
click at [1044, 140] on div "Client Documents View All" at bounding box center [892, 148] width 317 height 16
click at [1042, 143] on link "View All" at bounding box center [1033, 146] width 28 height 8
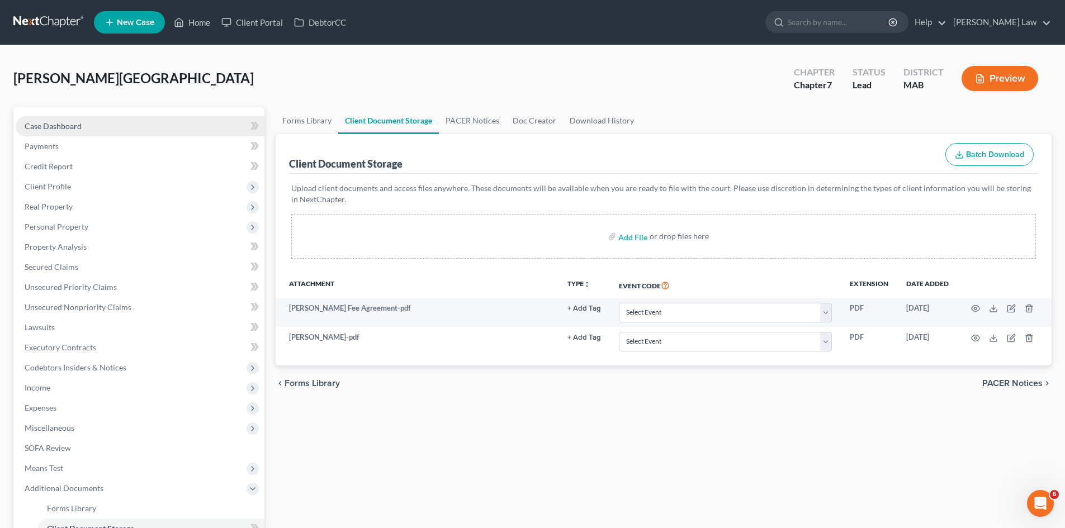
click at [111, 132] on link "Case Dashboard" at bounding box center [140, 126] width 249 height 20
select select "10"
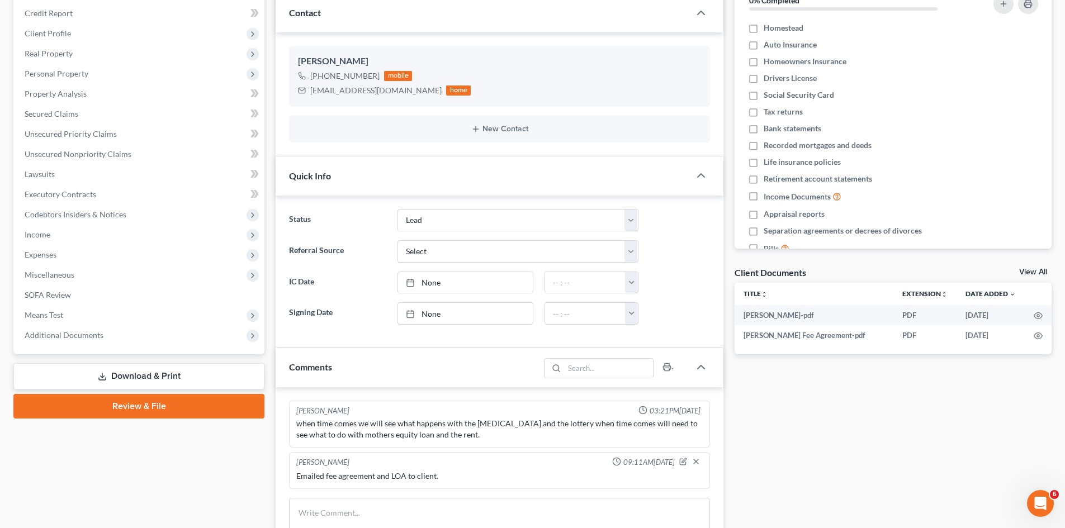
scroll to position [186, 0]
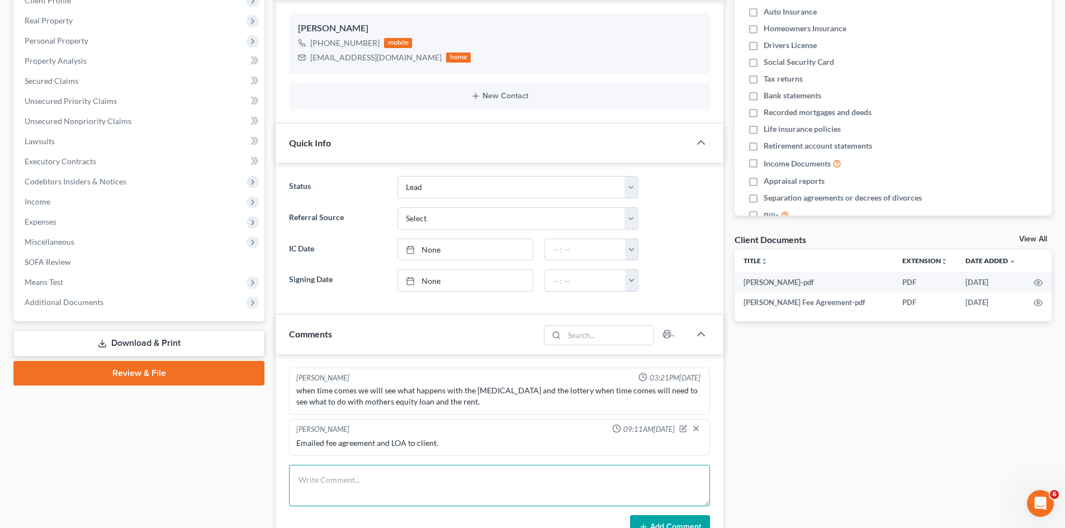
click at [426, 506] on textarea at bounding box center [499, 485] width 421 height 41
paste textarea "We’ll represent him at $500/month (start: September), paid via Venmo send him V…"
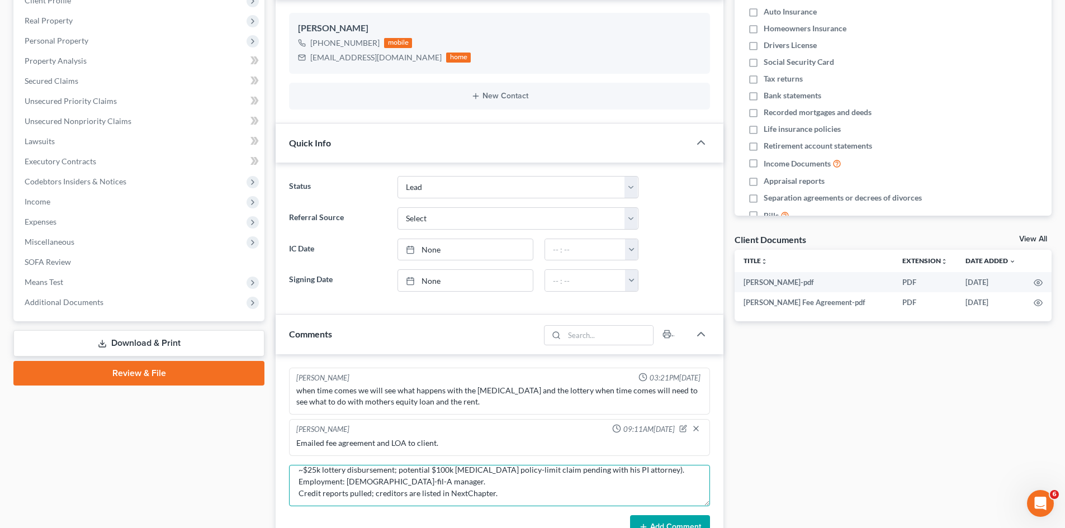
scroll to position [35, 0]
type textarea "We’ll represent him at $500/month (start: September), paid via Venmo send him V…"
click at [674, 525] on button "Add Comment" at bounding box center [670, 526] width 80 height 23
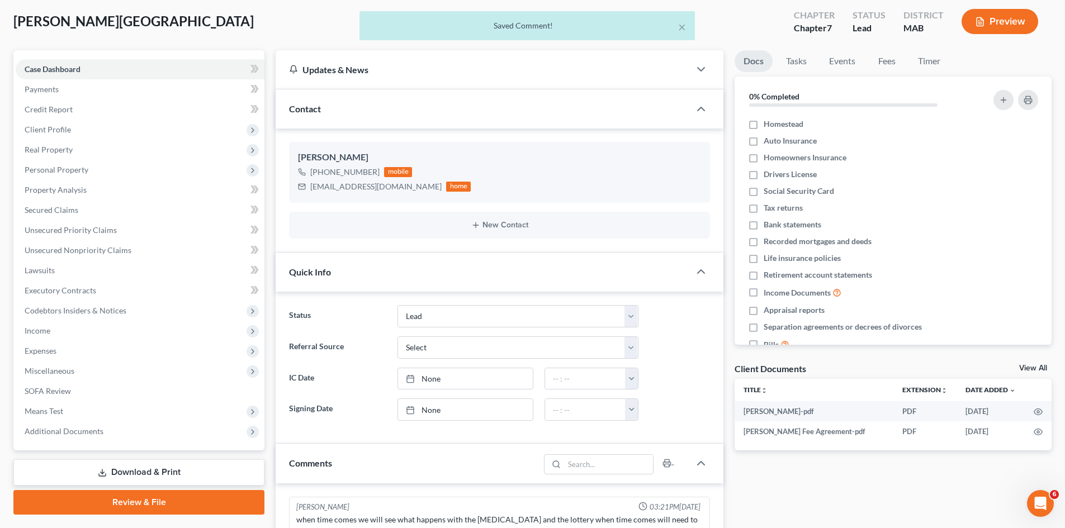
scroll to position [0, 0]
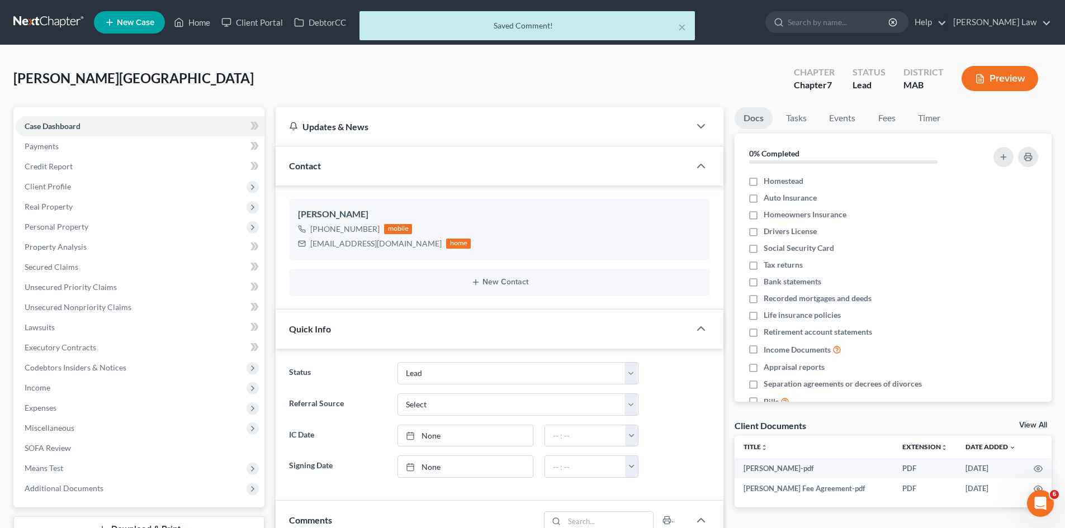
click at [25, 18] on div "× Saved Comment!" at bounding box center [526, 28] width 1065 height 35
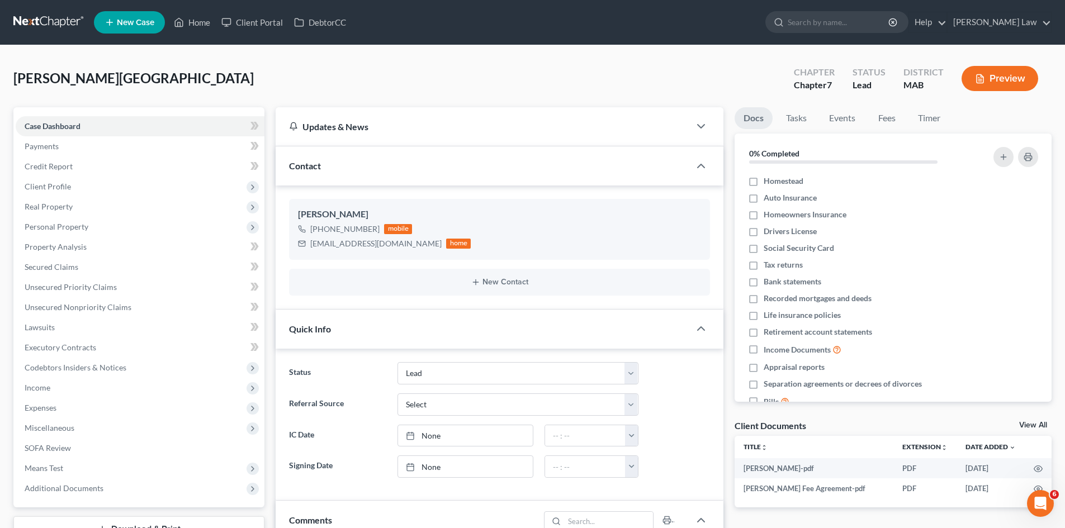
click at [52, 26] on link at bounding box center [49, 22] width 72 height 20
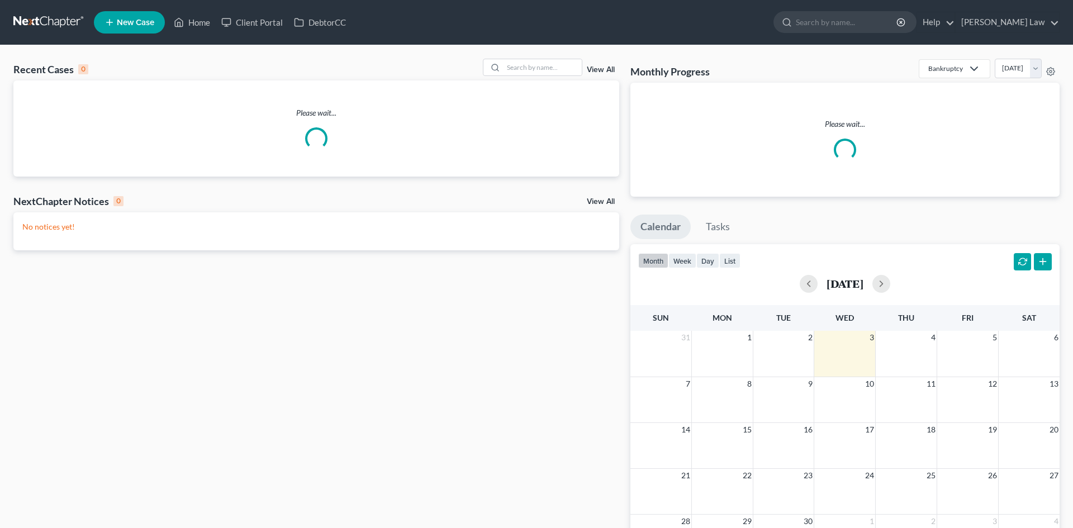
click at [530, 58] on div "Recent Cases 0 View All Please wait... NextChapter Notices 0 View All No notice…" at bounding box center [536, 342] width 1073 height 594
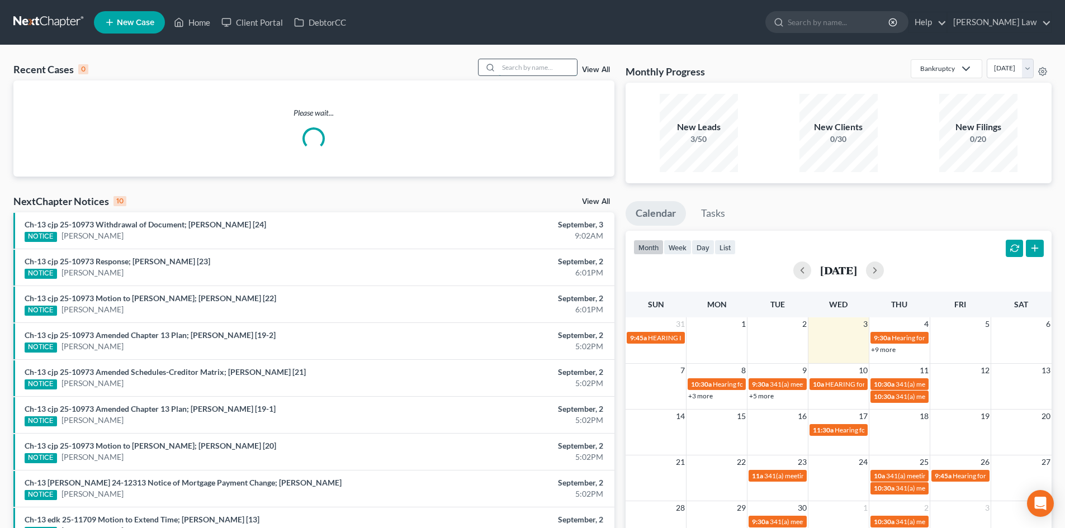
click at [530, 61] on input "search" at bounding box center [537, 67] width 78 height 16
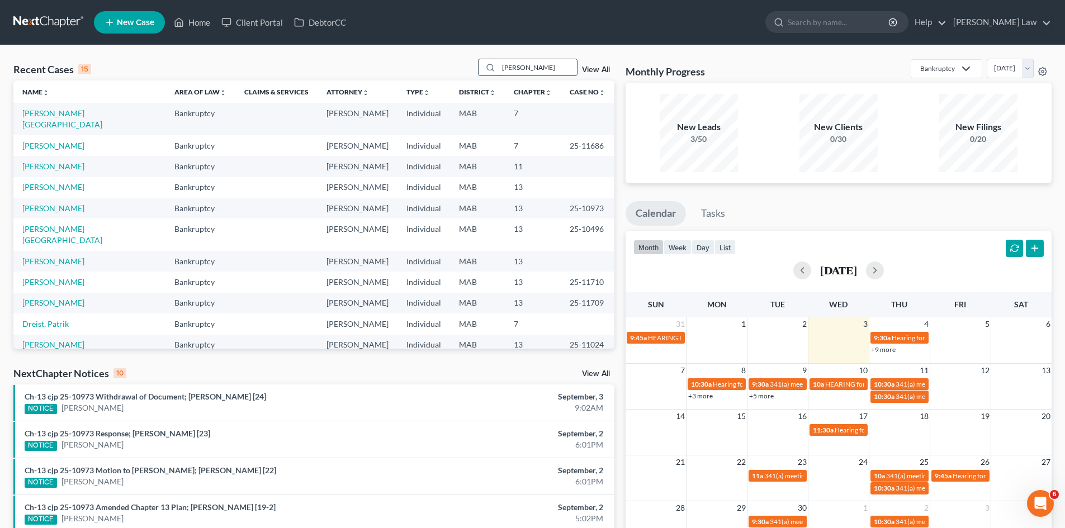
type input "[PERSON_NAME]"
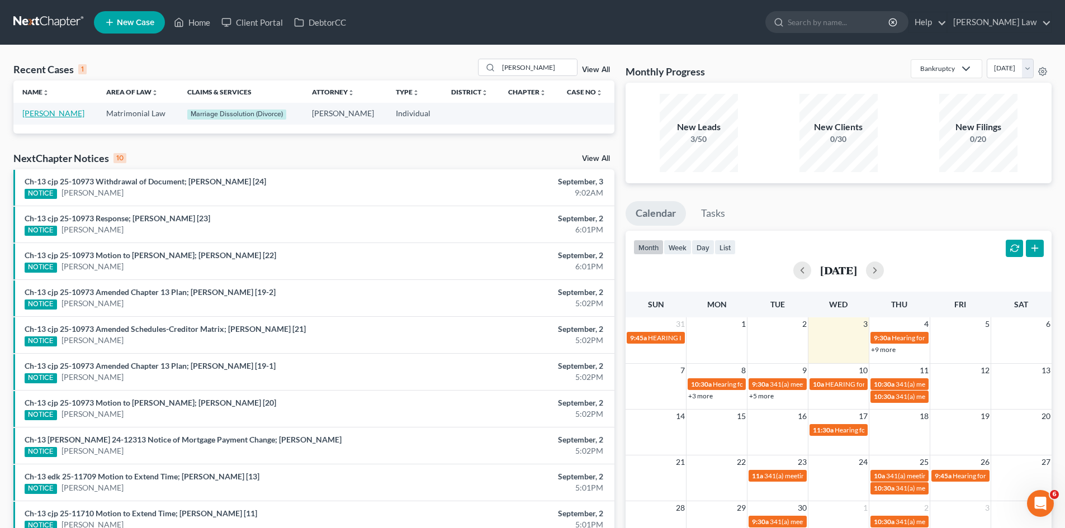
click at [79, 112] on link "[PERSON_NAME]" at bounding box center [53, 113] width 62 height 10
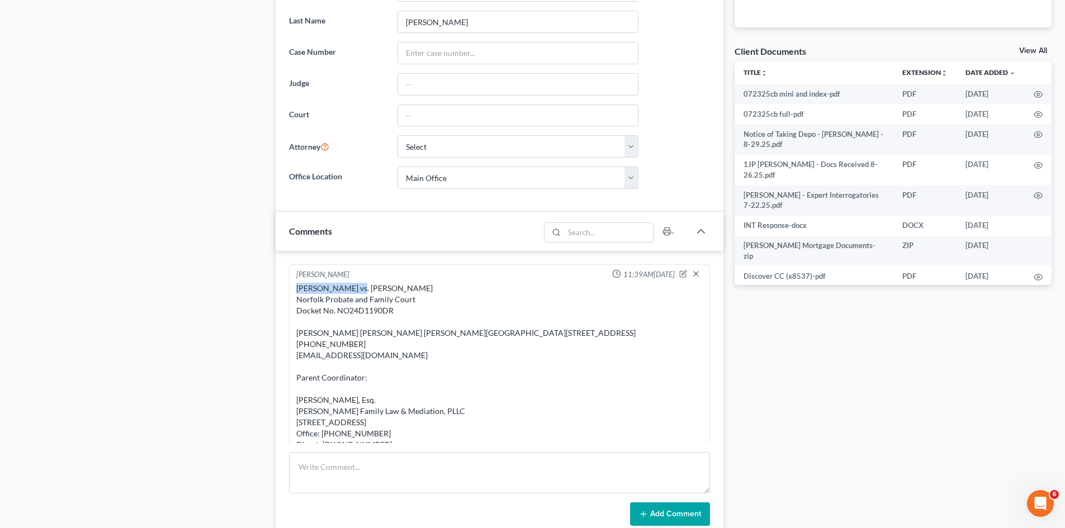
drag, startPoint x: 353, startPoint y: 289, endPoint x: 282, endPoint y: 289, distance: 70.4
click at [282, 289] on div "[PERSON_NAME] 11:39AM[DATE] [PERSON_NAME] vs. [PERSON_NAME] Norfolk Probate and…" at bounding box center [500, 395] width 448 height 289
copy div "[PERSON_NAME]"
drag, startPoint x: 421, startPoint y: 295, endPoint x: 439, endPoint y: 289, distance: 19.4
click at [421, 295] on div "[PERSON_NAME] vs. [PERSON_NAME] Norfolk Probate and Family Court Docket No. NO2…" at bounding box center [499, 378] width 406 height 190
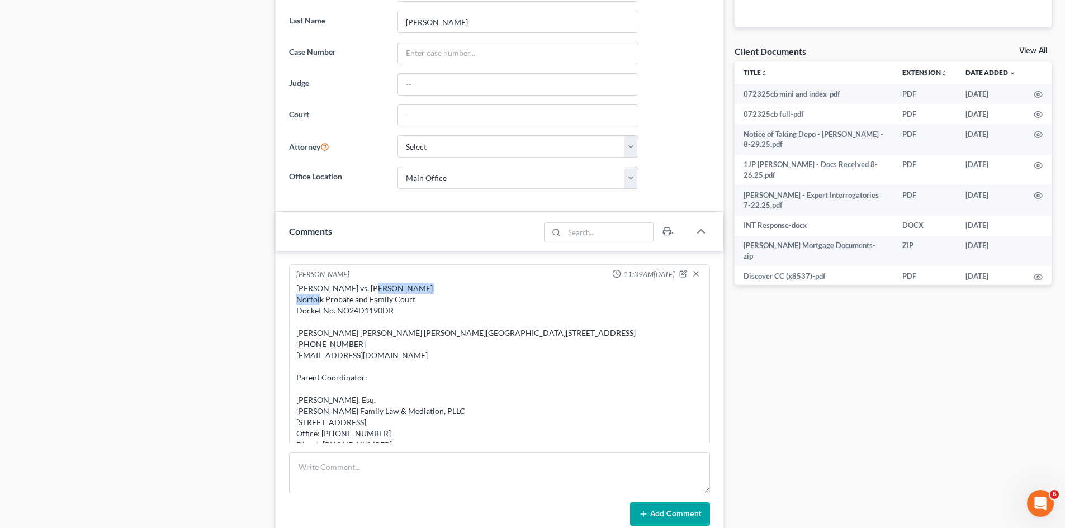
drag, startPoint x: 440, startPoint y: 289, endPoint x: 365, endPoint y: 288, distance: 74.9
click at [365, 288] on div "[PERSON_NAME] vs. [PERSON_NAME] Norfolk Probate and Family Court Docket No. NO2…" at bounding box center [499, 378] width 406 height 190
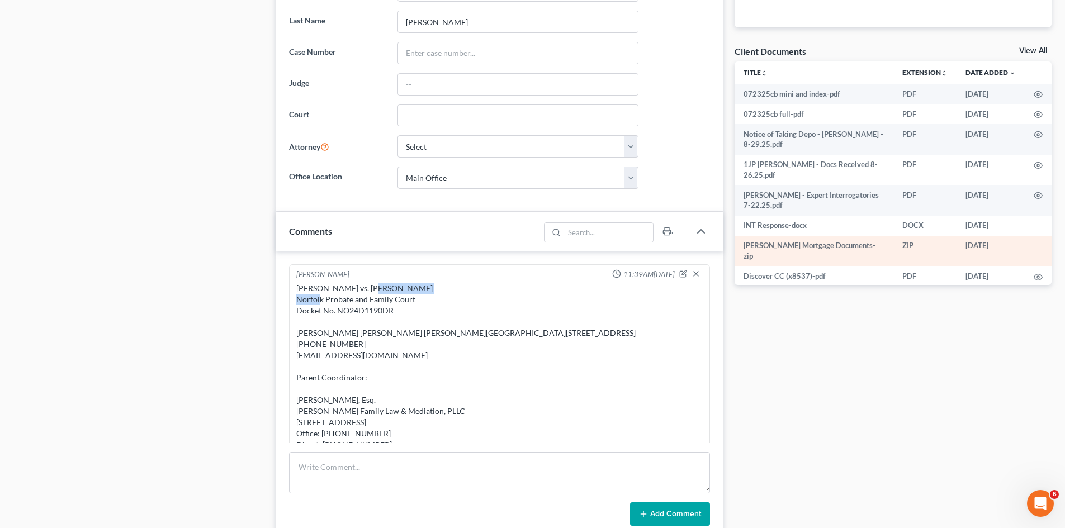
copy div "[PERSON_NAME]"
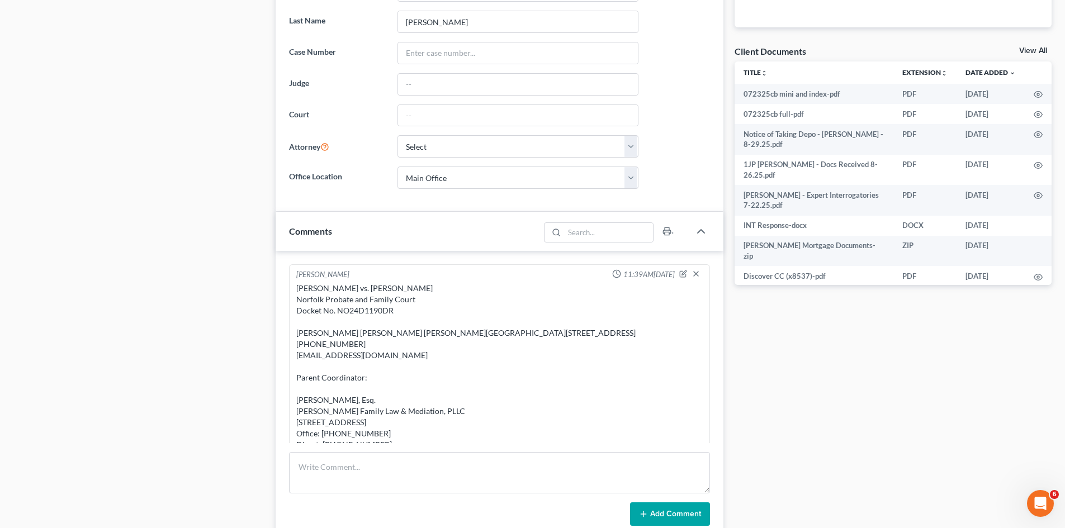
click at [367, 307] on div "[PERSON_NAME] vs. [PERSON_NAME] Norfolk Probate and Family Court Docket No. NO2…" at bounding box center [499, 378] width 406 height 190
copy div "NO24D1190DR"
